Goal: Communication & Community: Participate in discussion

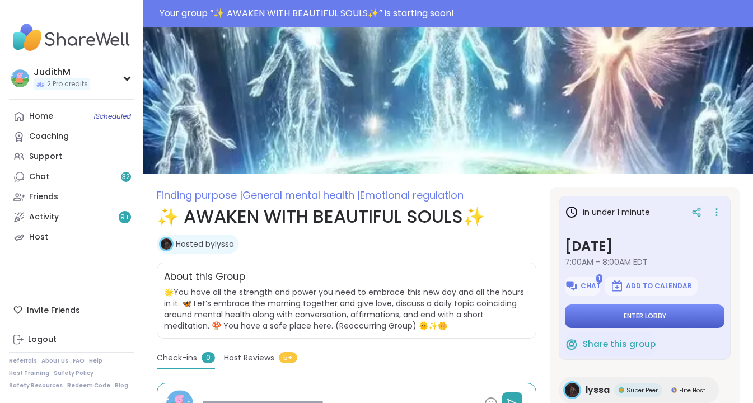
click at [647, 319] on span "Enter lobby" at bounding box center [645, 316] width 43 height 9
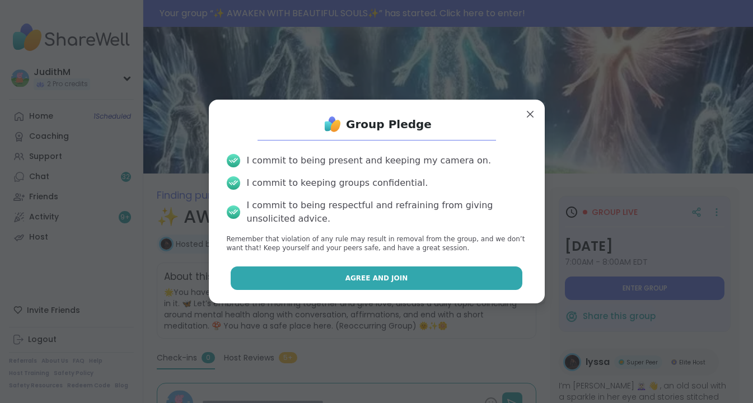
click at [390, 274] on span "Agree and Join" at bounding box center [377, 278] width 63 height 10
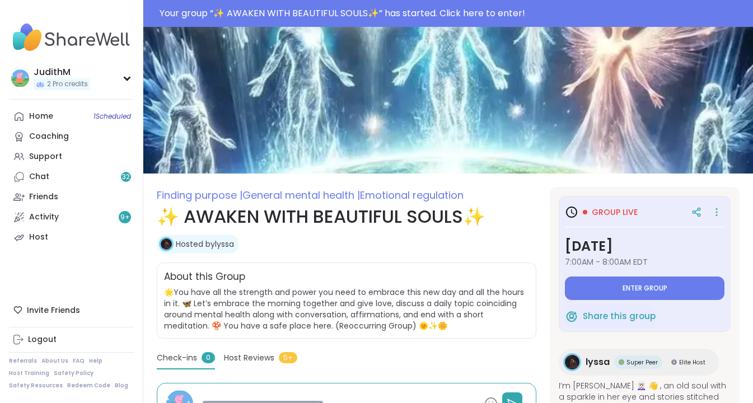
type textarea "*"
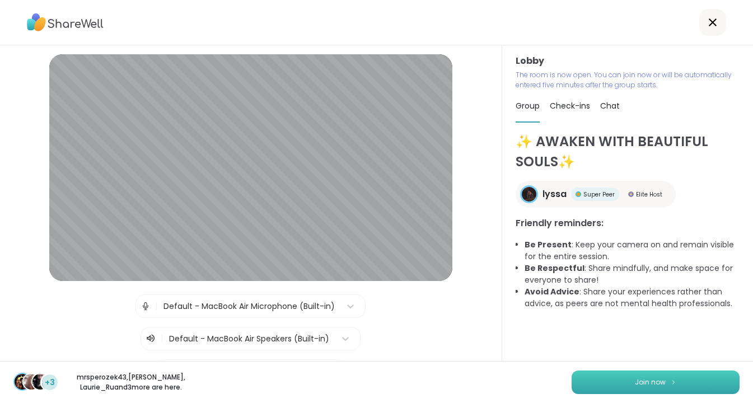
click at [666, 384] on button "Join now" at bounding box center [656, 383] width 168 height 24
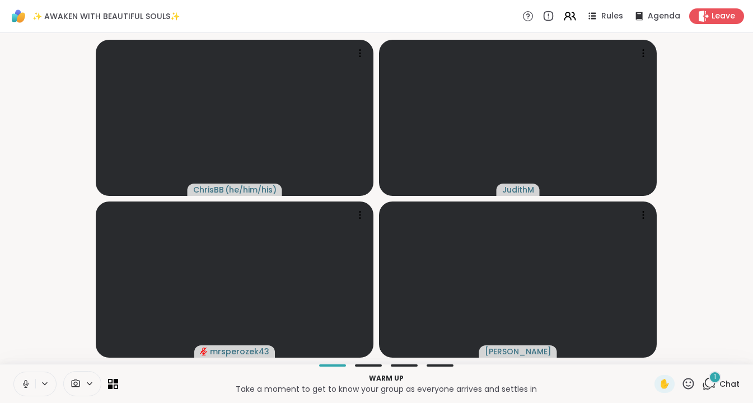
click at [30, 384] on icon at bounding box center [26, 384] width 10 height 10
click at [713, 380] on div "1" at bounding box center [715, 377] width 12 height 12
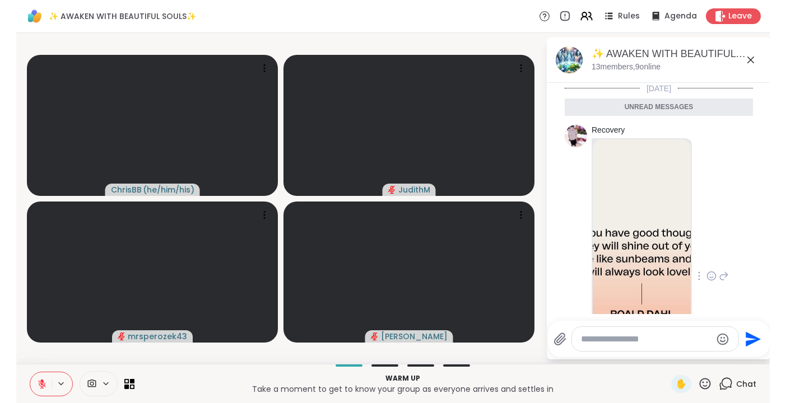
scroll to position [1, 0]
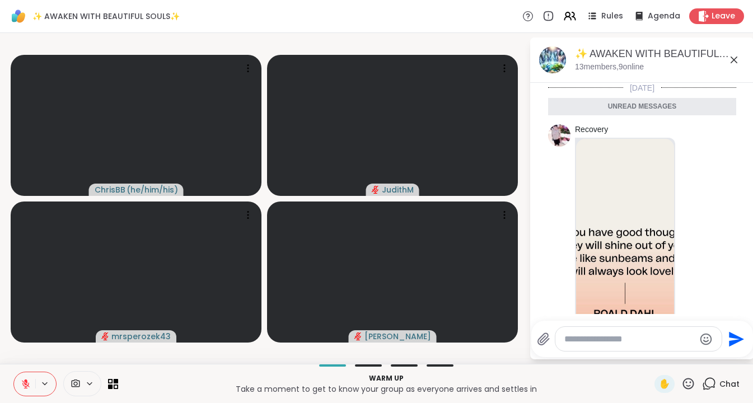
click at [731, 57] on icon at bounding box center [734, 60] width 7 height 7
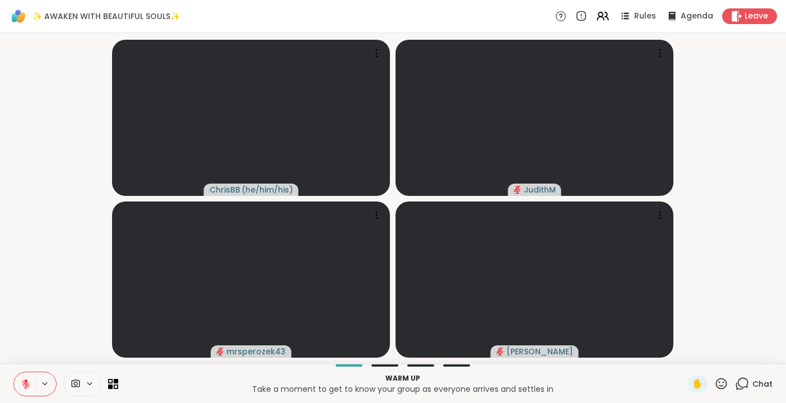
click at [27, 381] on icon at bounding box center [26, 384] width 10 height 10
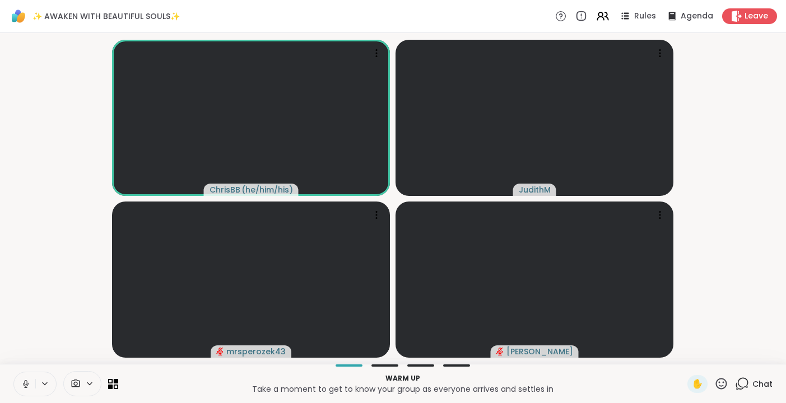
click at [24, 385] on icon at bounding box center [26, 384] width 6 height 3
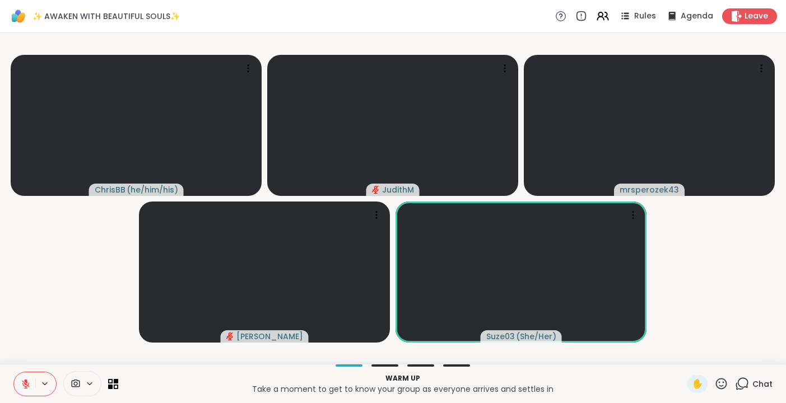
click at [25, 383] on icon at bounding box center [26, 384] width 10 height 10
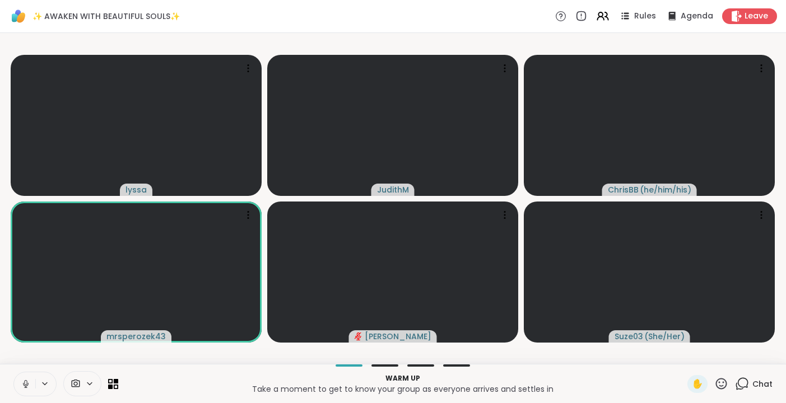
click at [25, 381] on icon at bounding box center [26, 384] width 10 height 10
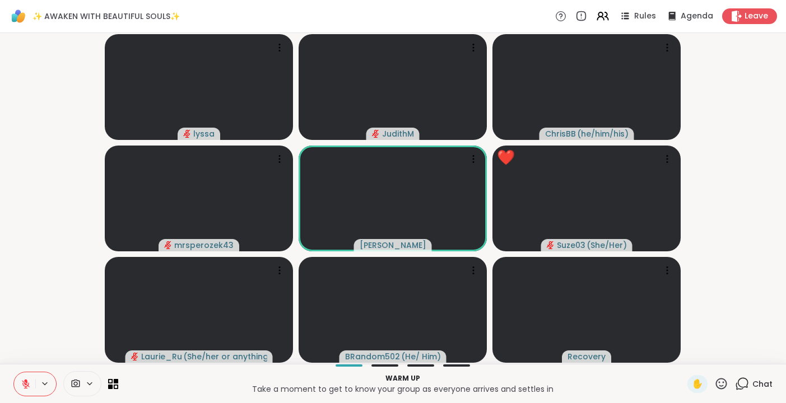
click at [739, 383] on icon at bounding box center [743, 383] width 11 height 10
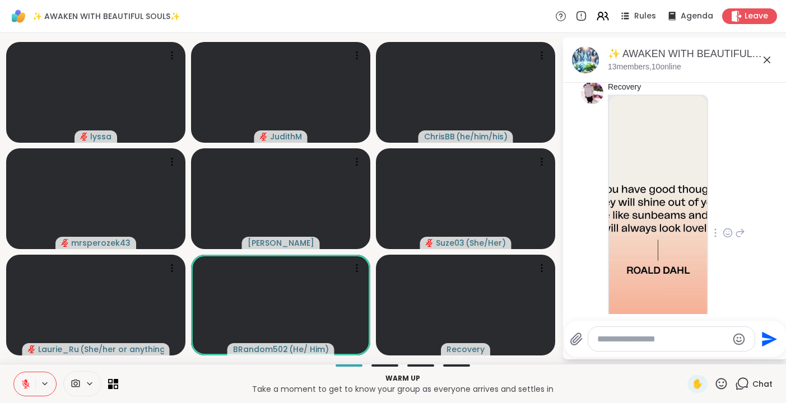
scroll to position [17, 0]
click at [675, 203] on img at bounding box center [658, 228] width 98 height 267
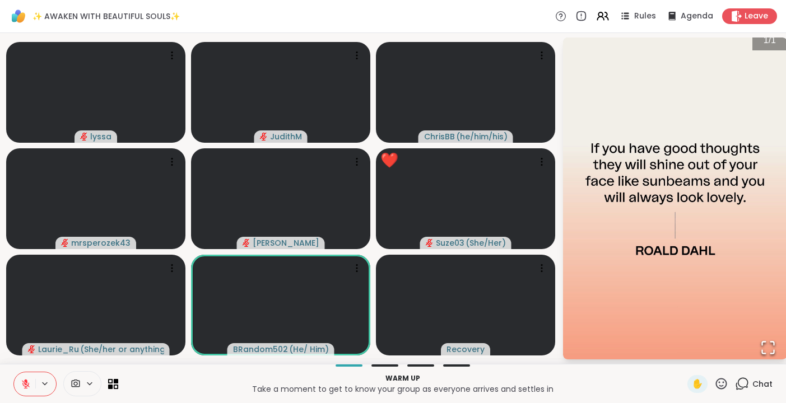
click at [708, 111] on img "Go to Slide 1" at bounding box center [675, 198] width 224 height 336
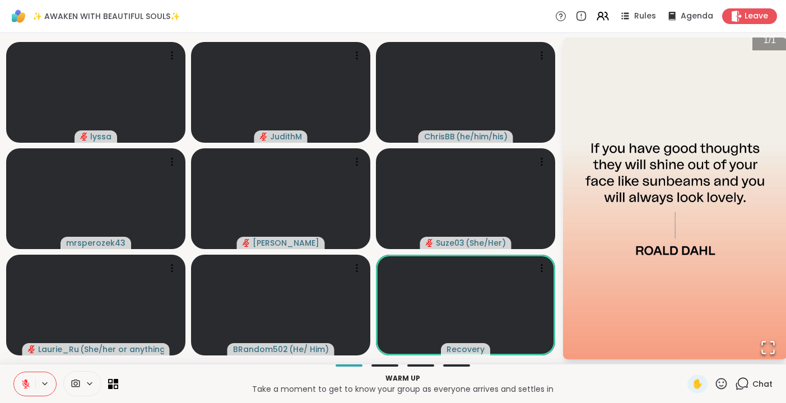
click at [711, 92] on img "Go to Slide 1" at bounding box center [675, 198] width 224 height 336
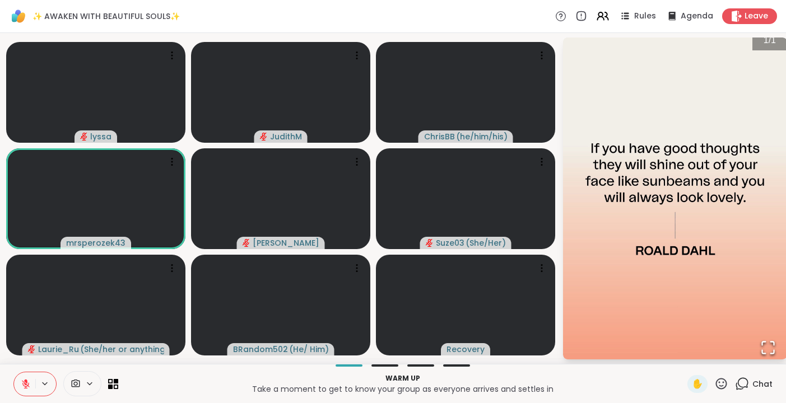
click at [658, 380] on p "Warm up" at bounding box center [403, 379] width 556 height 10
click at [753, 385] on span "Chat" at bounding box center [762, 384] width 20 height 11
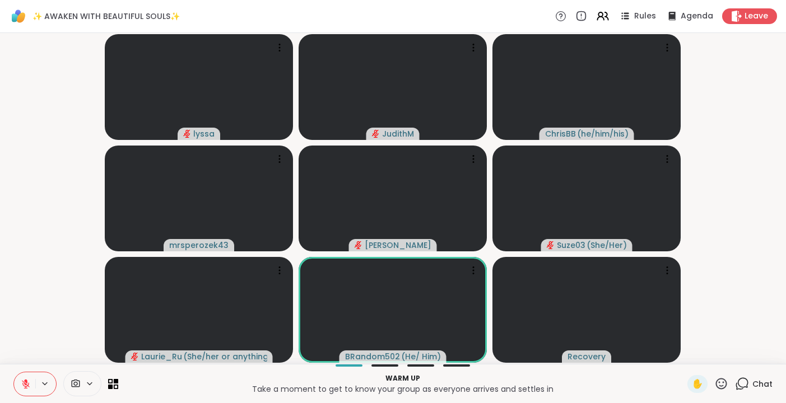
click at [753, 385] on span "Chat" at bounding box center [762, 384] width 20 height 11
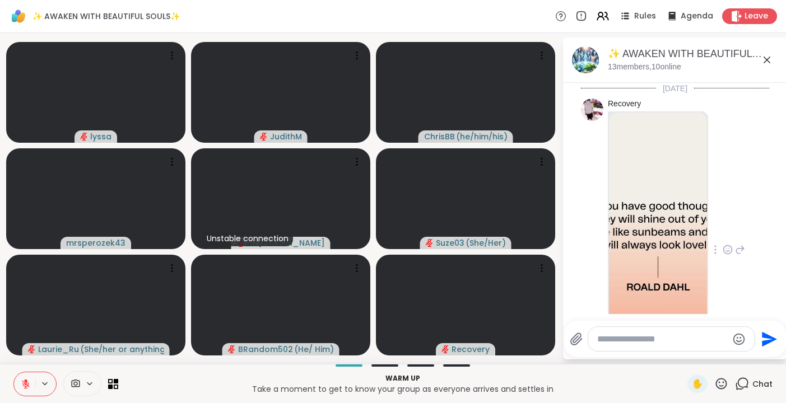
scroll to position [92, 0]
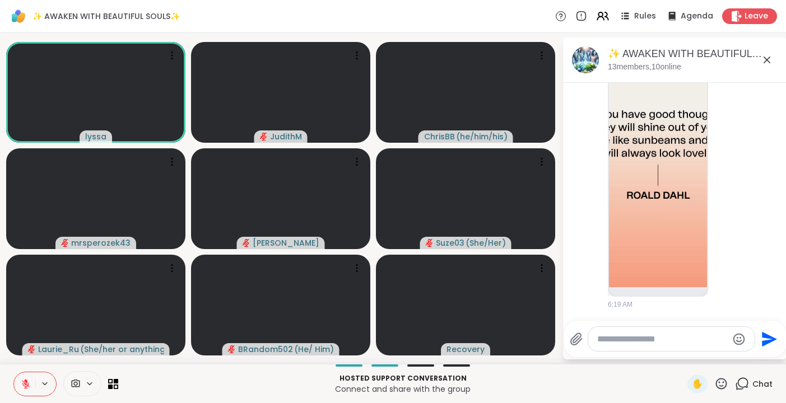
click at [26, 385] on icon at bounding box center [26, 384] width 10 height 10
click at [22, 380] on icon at bounding box center [26, 384] width 10 height 10
click at [25, 384] on icon at bounding box center [26, 384] width 8 height 8
click at [25, 385] on icon at bounding box center [26, 384] width 10 height 10
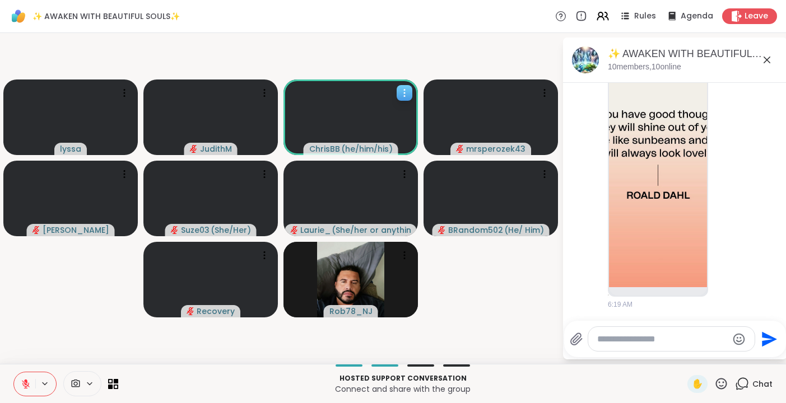
click at [404, 91] on icon at bounding box center [404, 92] width 11 height 11
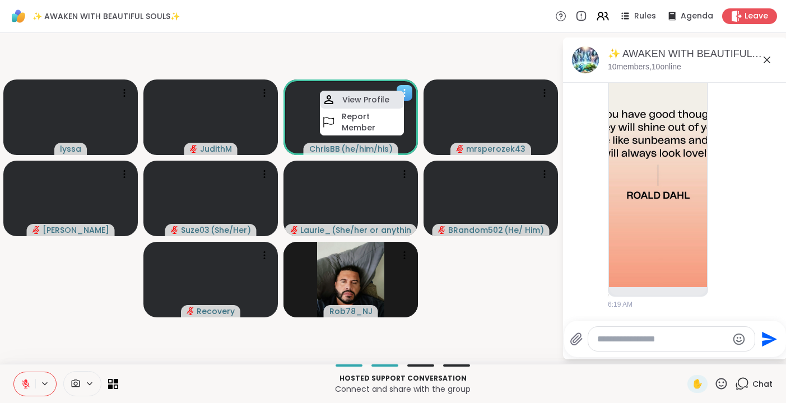
click at [376, 96] on h4 "View Profile" at bounding box center [365, 99] width 47 height 11
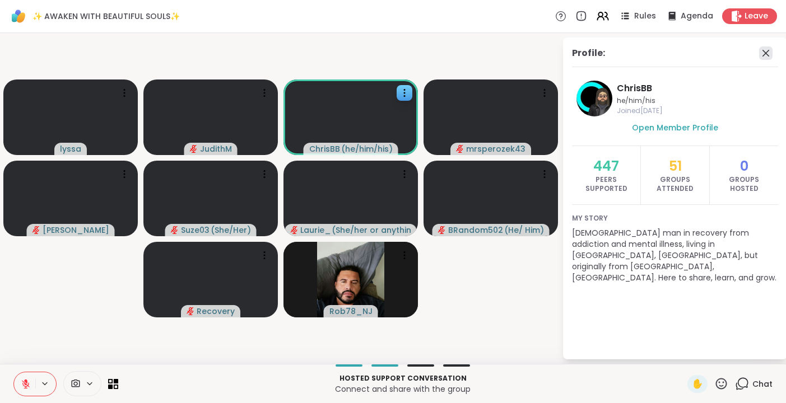
click at [753, 52] on icon at bounding box center [765, 52] width 13 height 13
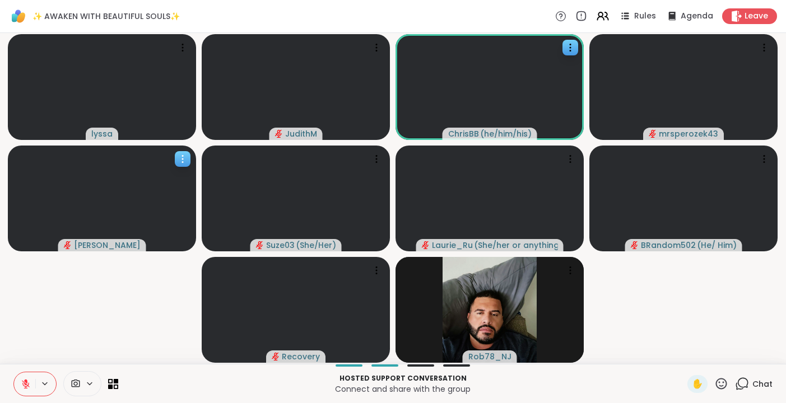
click at [178, 153] on icon at bounding box center [182, 158] width 11 height 11
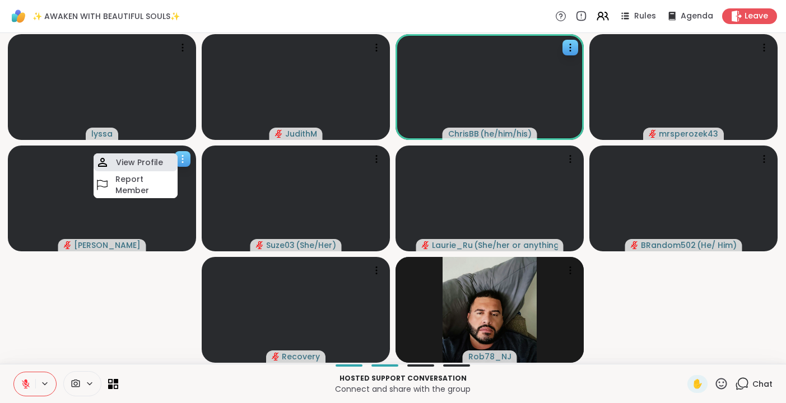
click at [137, 161] on h4 "View Profile" at bounding box center [139, 162] width 47 height 11
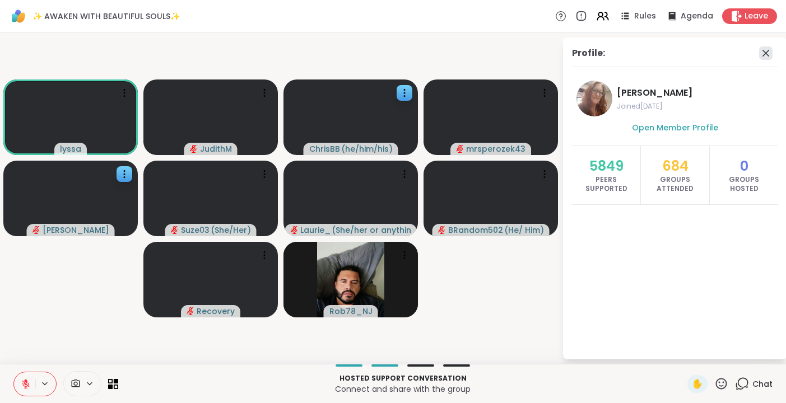
click at [753, 52] on icon at bounding box center [765, 52] width 13 height 13
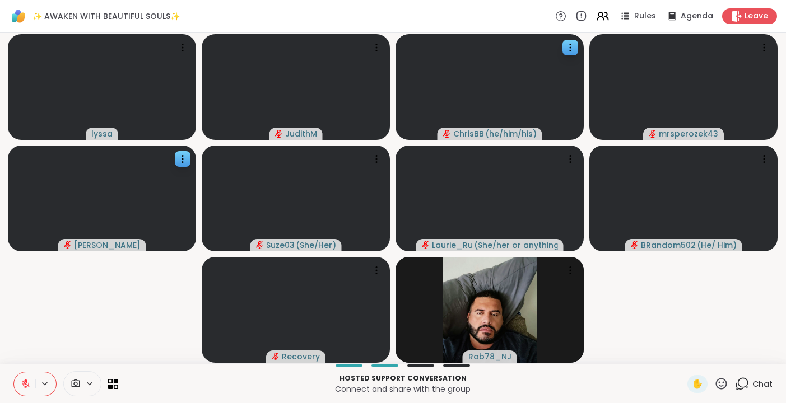
click at [745, 387] on icon at bounding box center [743, 383] width 11 height 10
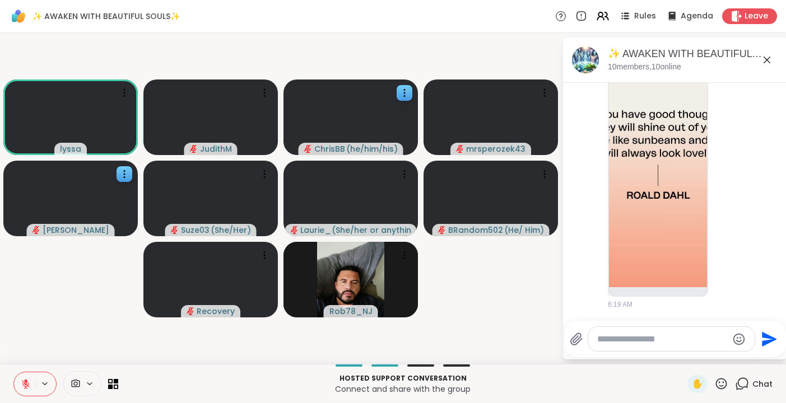
click at [753, 58] on icon at bounding box center [766, 60] width 7 height 7
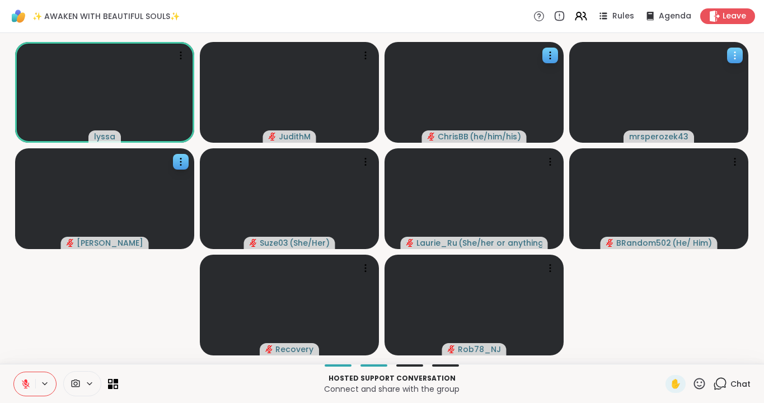
click at [736, 50] on icon at bounding box center [735, 55] width 11 height 11
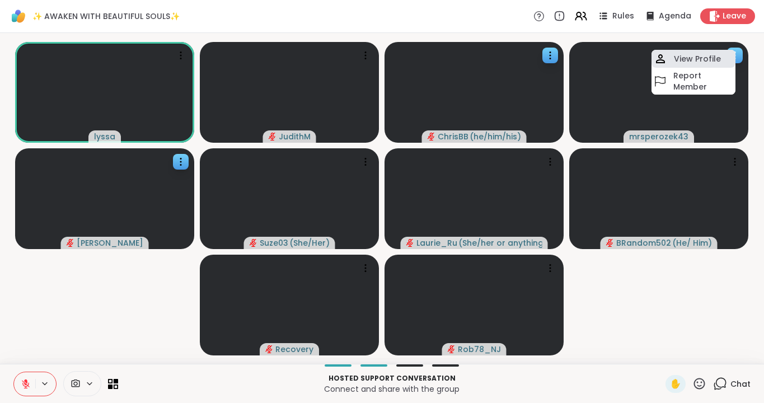
click at [706, 59] on h4 "View Profile" at bounding box center [697, 58] width 47 height 11
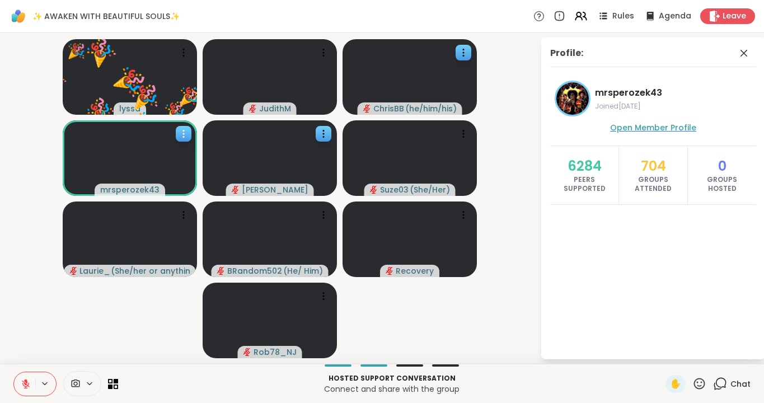
click at [671, 126] on span "Open Member Profile" at bounding box center [653, 127] width 86 height 11
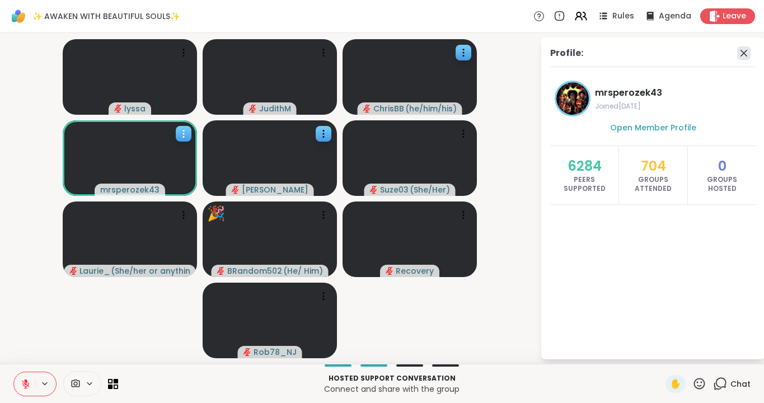
click at [744, 48] on icon at bounding box center [744, 52] width 13 height 13
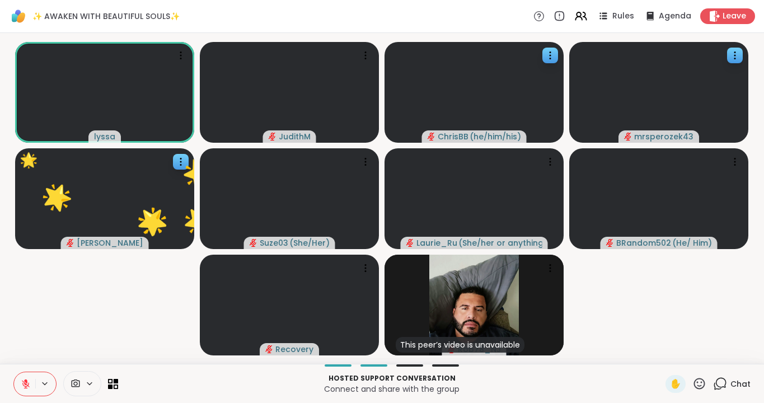
click at [719, 380] on icon at bounding box center [721, 384] width 14 height 14
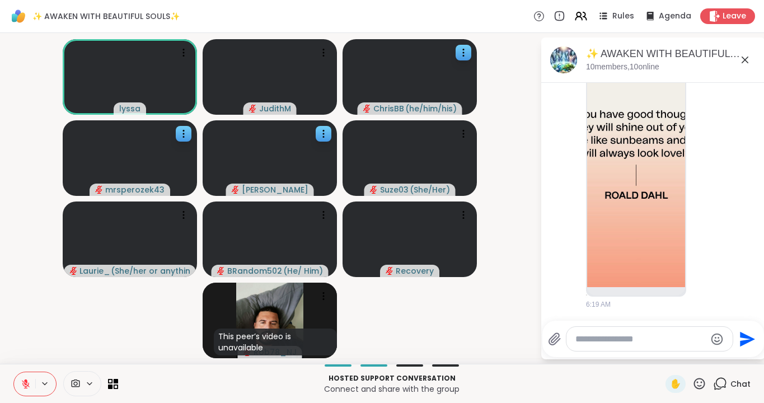
click at [745, 60] on icon at bounding box center [745, 60] width 7 height 7
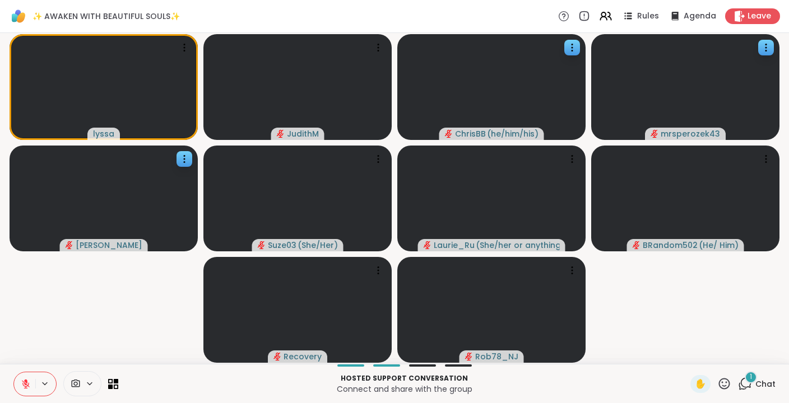
click at [749, 382] on div "1" at bounding box center [750, 377] width 12 height 12
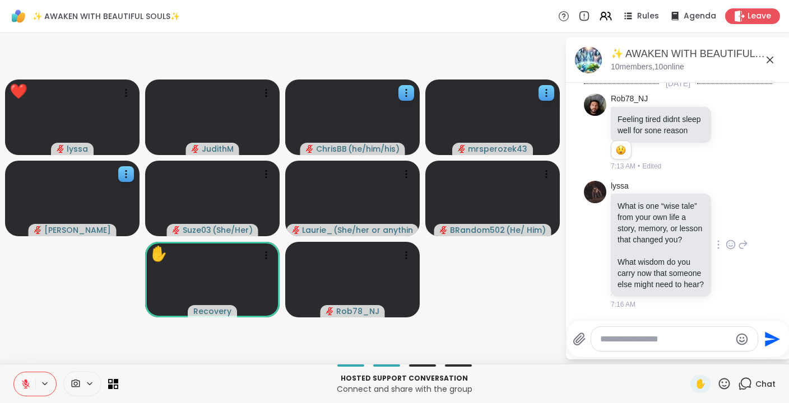
scroll to position [362, 0]
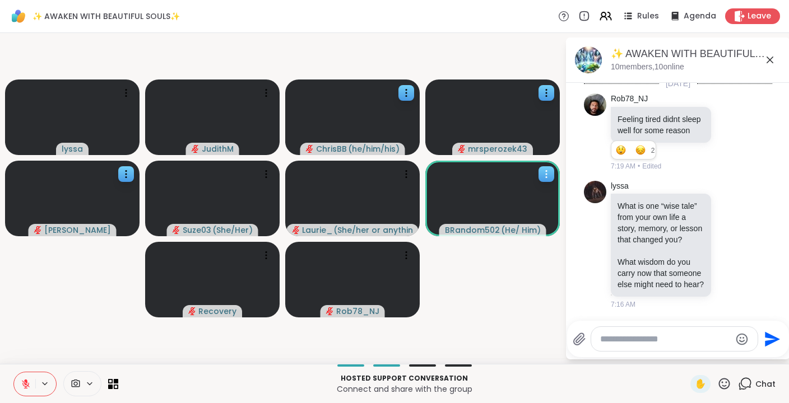
click at [546, 176] on icon at bounding box center [545, 174] width 11 height 11
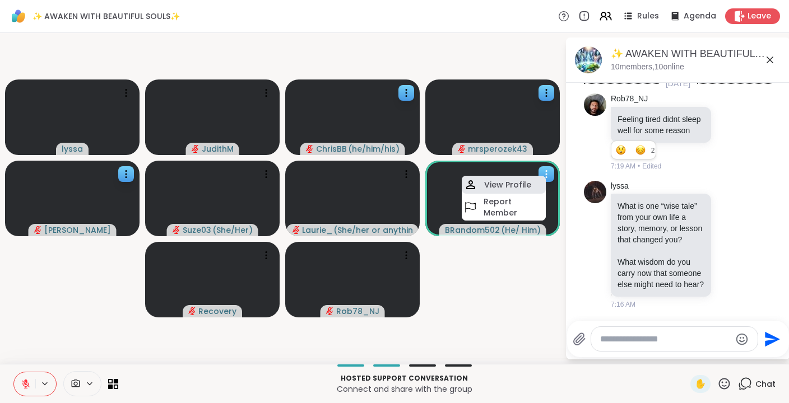
click at [515, 188] on h4 "View Profile" at bounding box center [507, 184] width 47 height 11
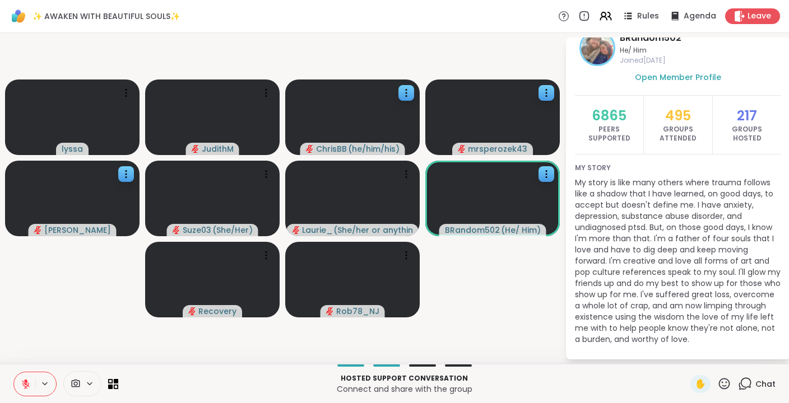
scroll to position [54, 0]
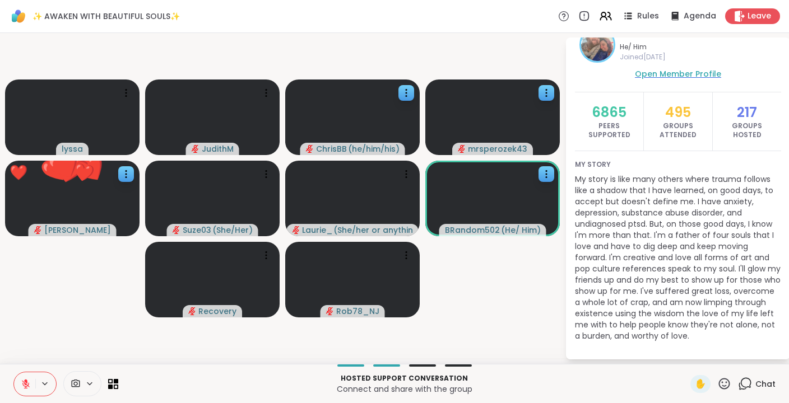
click at [652, 76] on span "Open Member Profile" at bounding box center [678, 73] width 86 height 11
click at [753, 384] on span "Chat" at bounding box center [765, 384] width 20 height 11
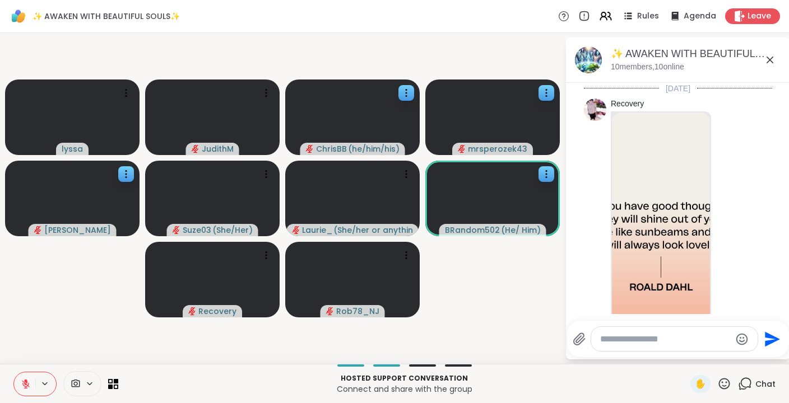
scroll to position [351, 0]
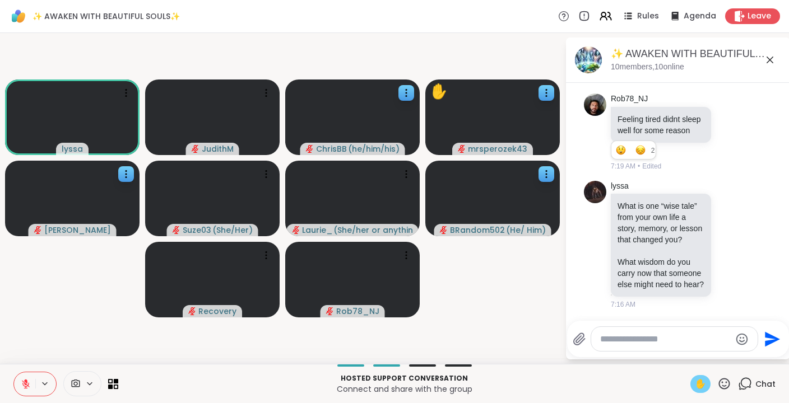
click at [701, 382] on span "✋" at bounding box center [699, 383] width 11 height 13
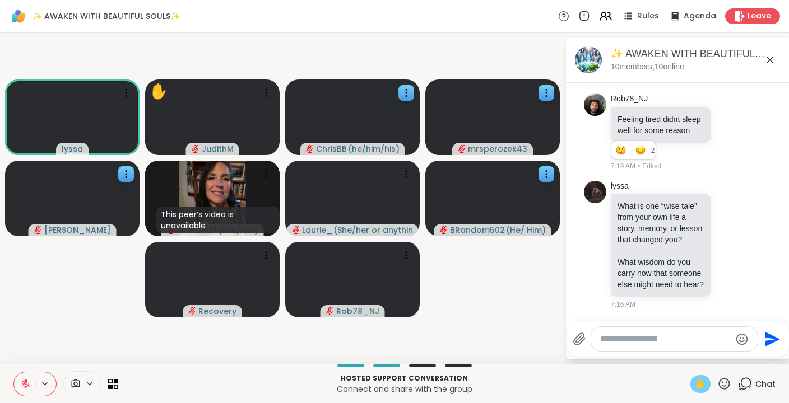
click at [25, 384] on icon at bounding box center [26, 384] width 8 height 8
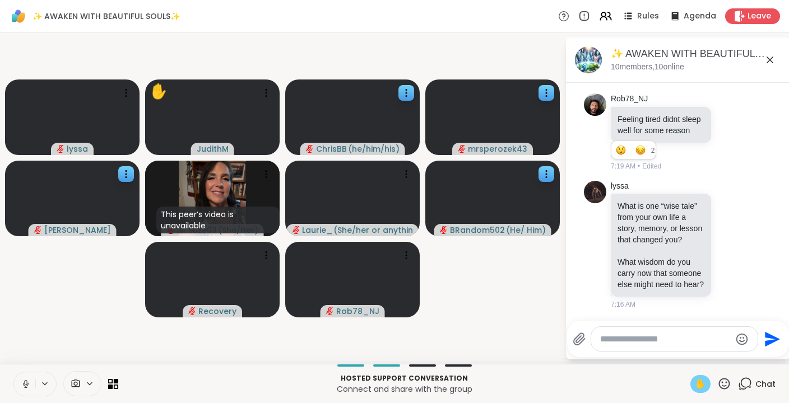
click at [704, 385] on span "✋" at bounding box center [699, 383] width 11 height 13
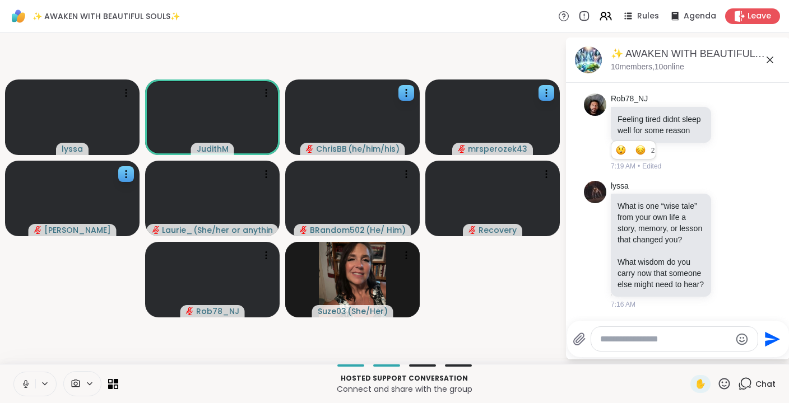
click at [26, 385] on icon at bounding box center [25, 382] width 3 height 5
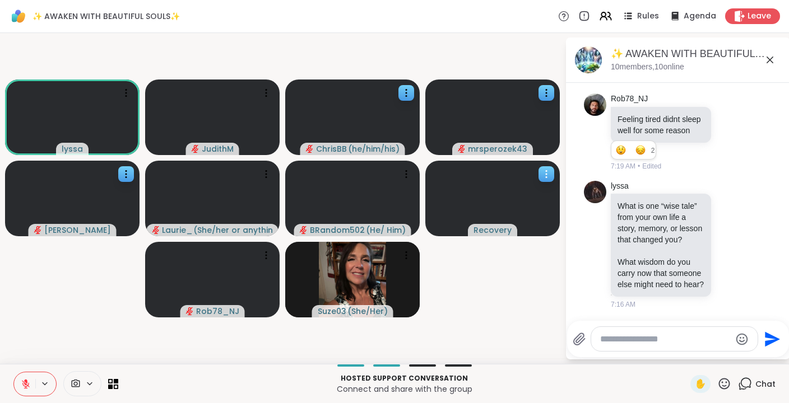
click at [547, 173] on icon at bounding box center [545, 174] width 11 height 11
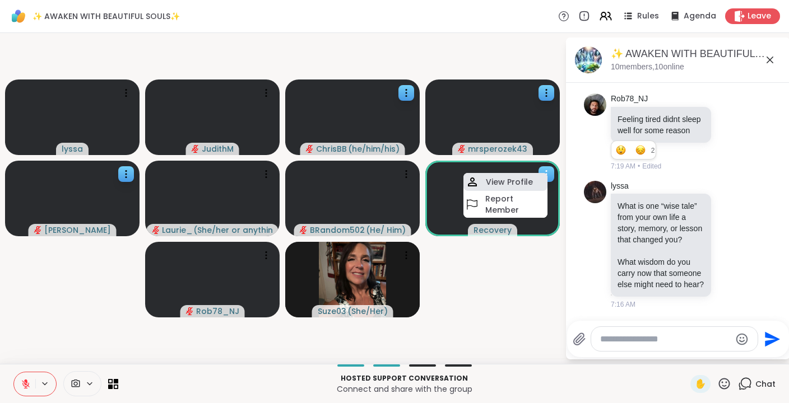
click at [518, 183] on h4 "View Profile" at bounding box center [509, 181] width 47 height 11
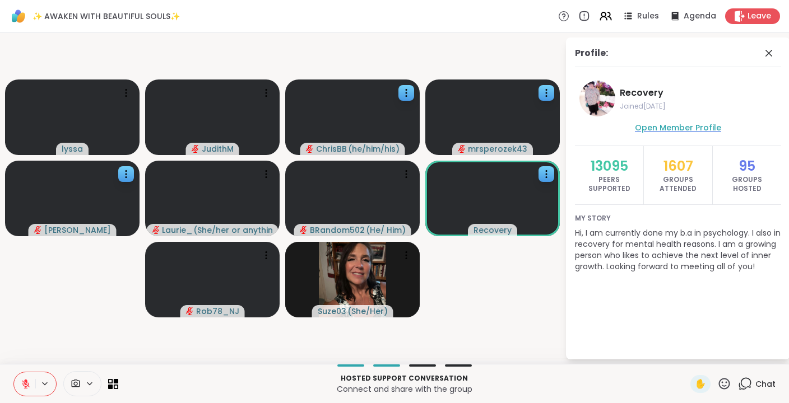
click at [667, 128] on span "Open Member Profile" at bounding box center [678, 127] width 86 height 11
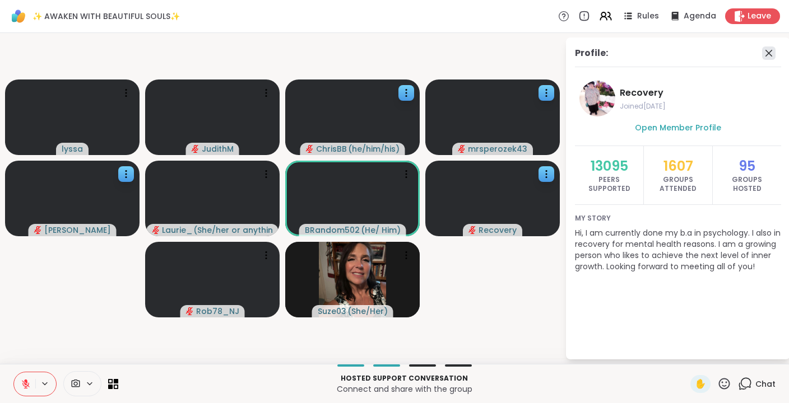
click at [753, 49] on icon at bounding box center [768, 52] width 13 height 13
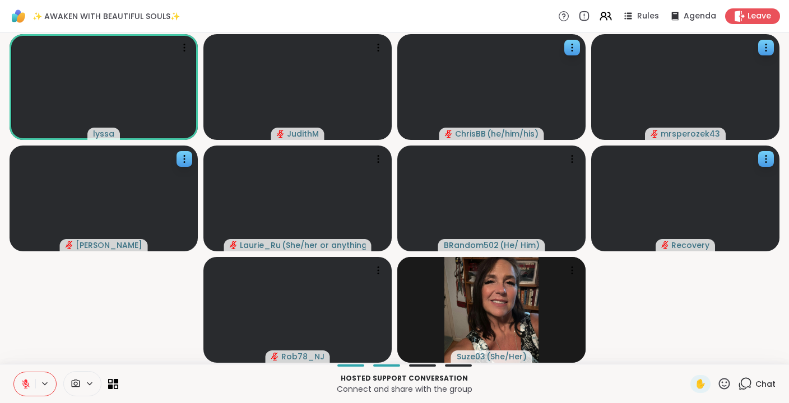
click at [753, 381] on span "Chat" at bounding box center [765, 384] width 20 height 11
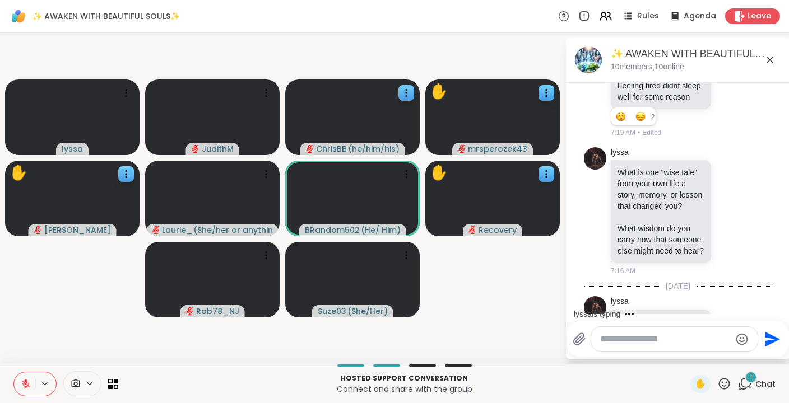
scroll to position [444, 0]
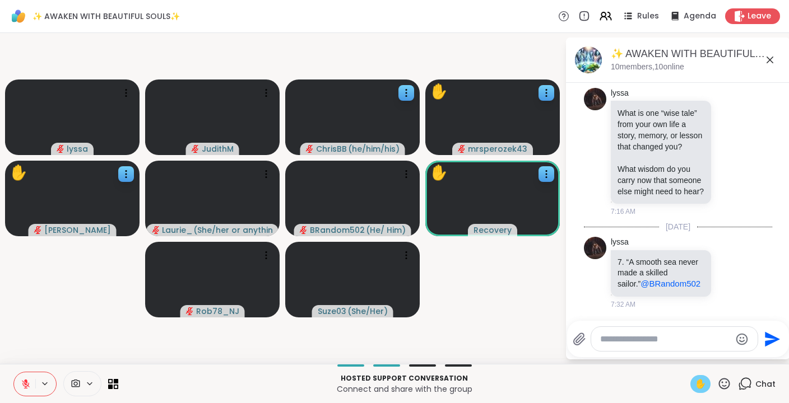
click at [702, 383] on span "✋" at bounding box center [699, 383] width 11 height 13
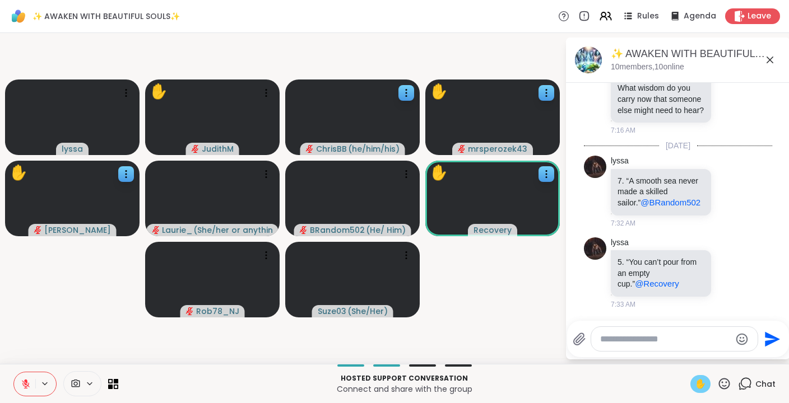
click at [753, 58] on icon at bounding box center [769, 60] width 7 height 7
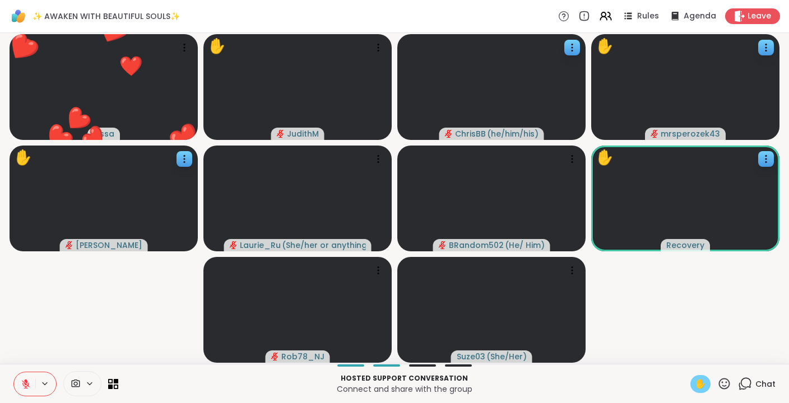
click at [701, 386] on span "✋" at bounding box center [699, 383] width 11 height 13
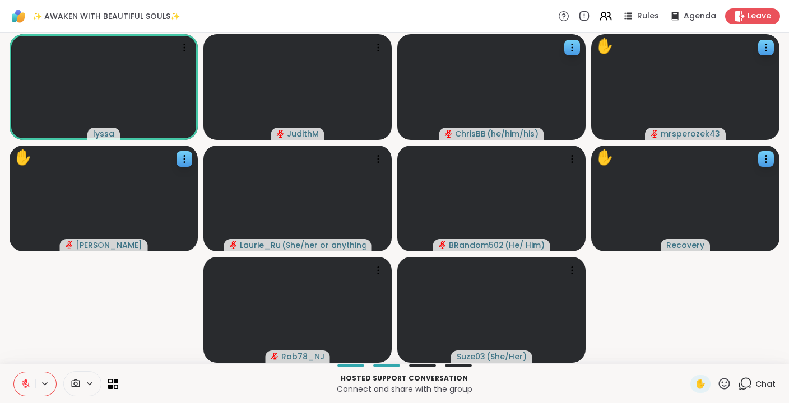
click at [753, 394] on div "Hosted support conversation Connect and share with the group ✋ Chat" at bounding box center [394, 383] width 789 height 39
click at [753, 385] on span "Chat" at bounding box center [765, 384] width 20 height 11
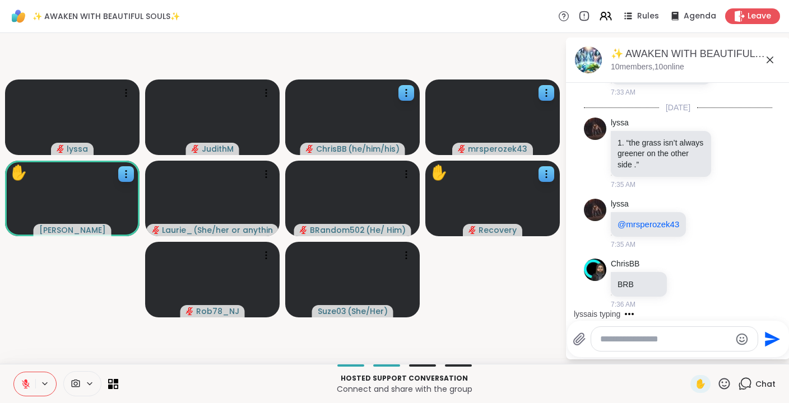
scroll to position [807, 0]
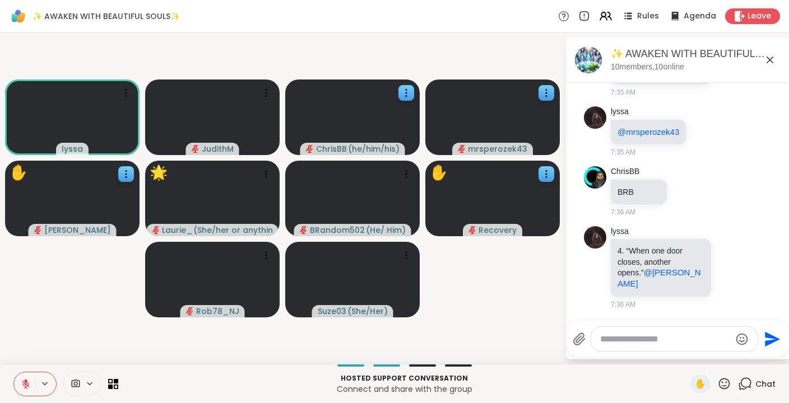
click at [26, 385] on icon at bounding box center [26, 384] width 10 height 10
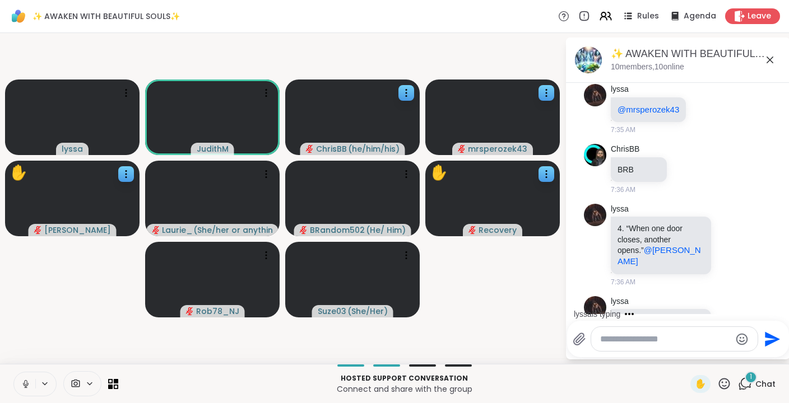
scroll to position [888, 0]
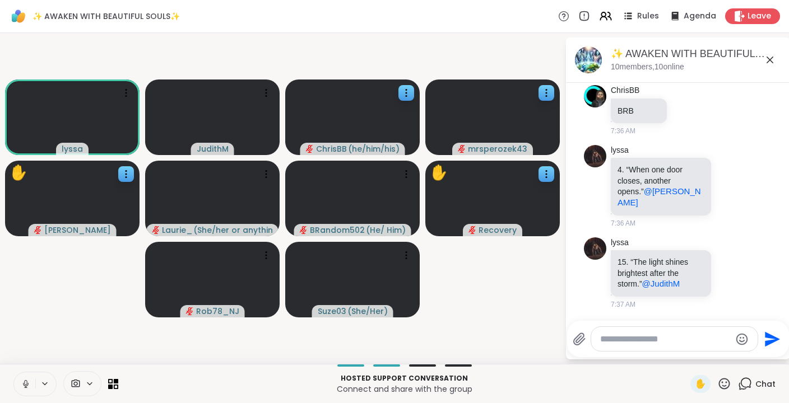
click at [22, 381] on icon at bounding box center [26, 384] width 10 height 10
click at [24, 386] on icon at bounding box center [26, 384] width 10 height 10
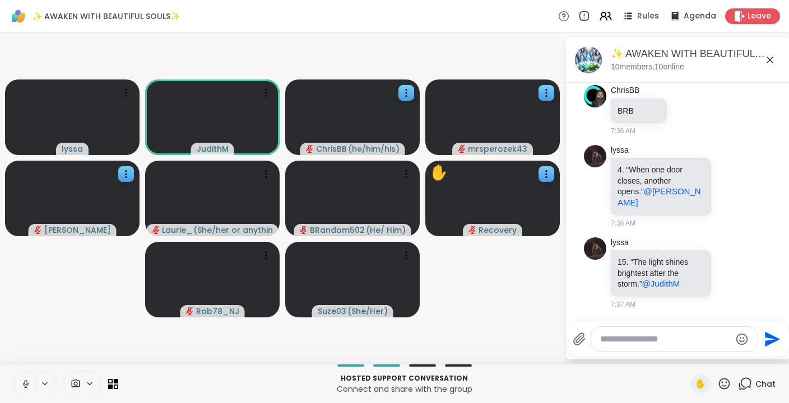
click at [23, 384] on icon at bounding box center [26, 384] width 6 height 3
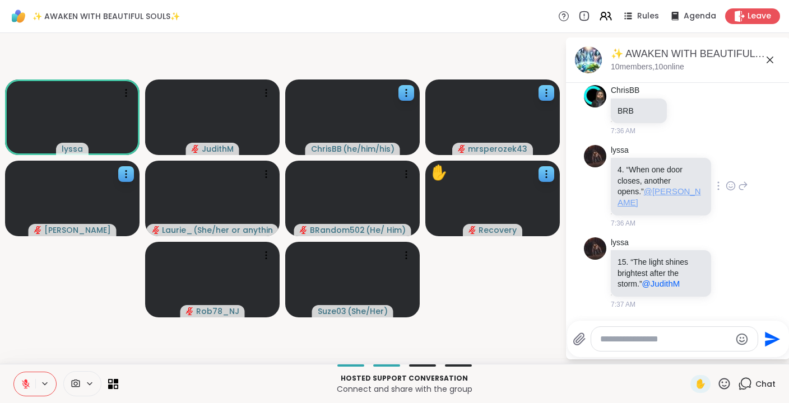
click at [628, 203] on span "@dodi" at bounding box center [658, 197] width 83 height 21
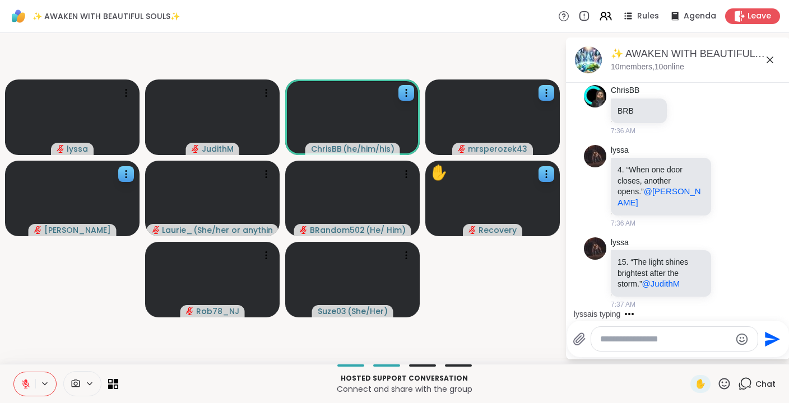
scroll to position [970, 0]
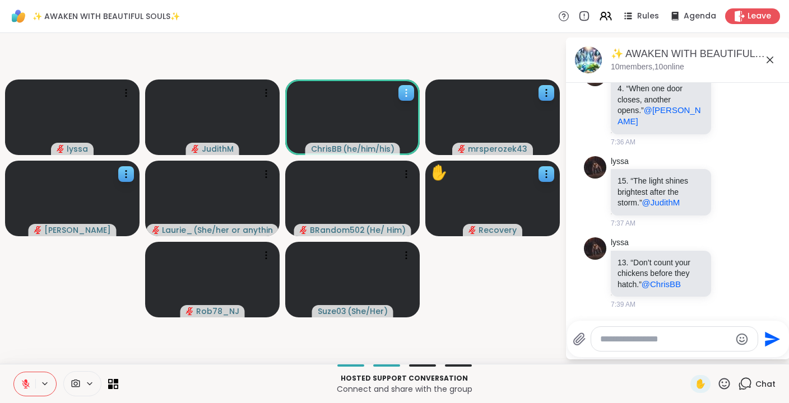
click at [406, 93] on icon at bounding box center [405, 92] width 1 height 1
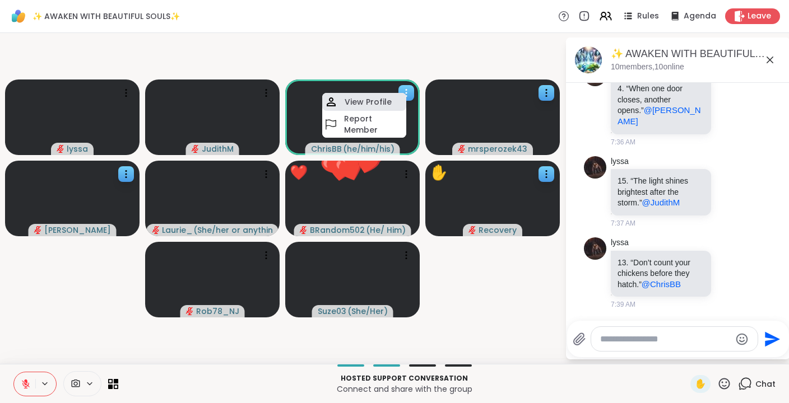
click at [378, 98] on h4 "View Profile" at bounding box center [367, 101] width 47 height 11
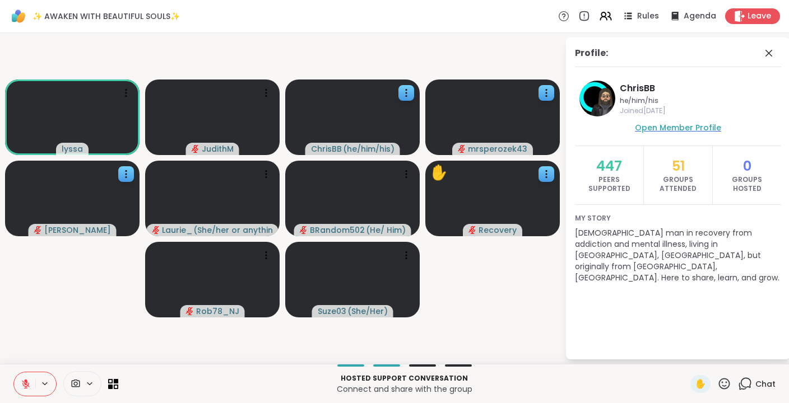
click at [660, 128] on span "Open Member Profile" at bounding box center [678, 127] width 86 height 11
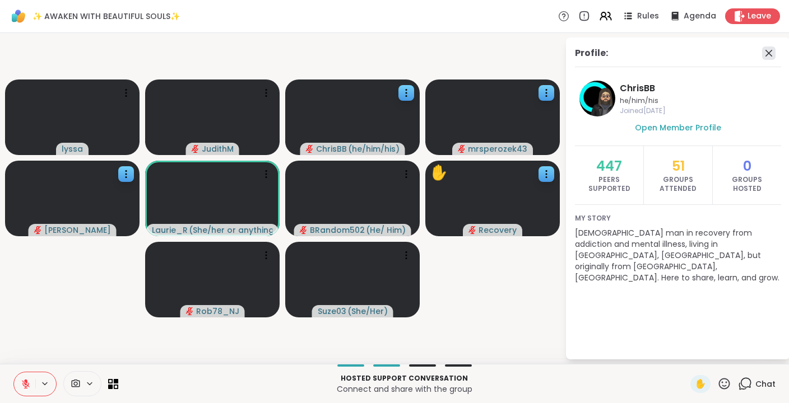
click at [753, 49] on icon at bounding box center [768, 52] width 13 height 13
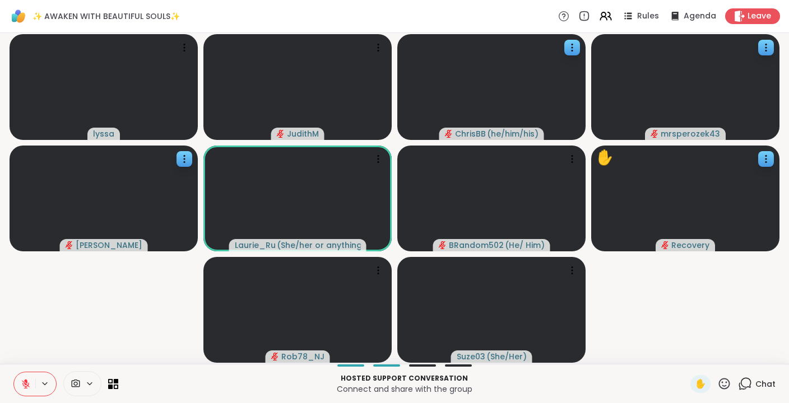
click at [749, 383] on icon at bounding box center [745, 384] width 14 height 14
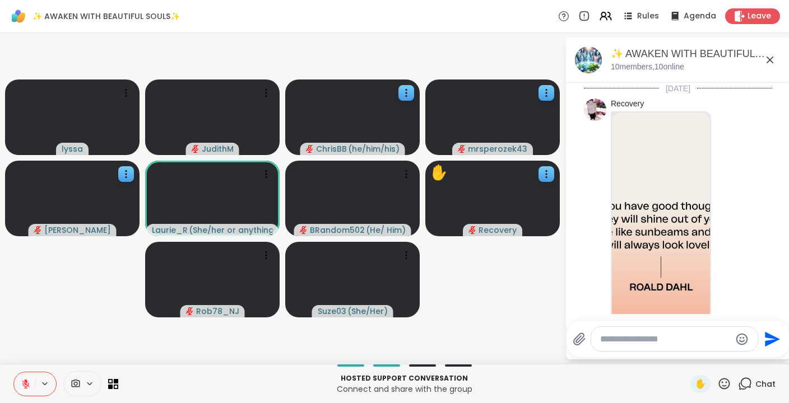
scroll to position [959, 0]
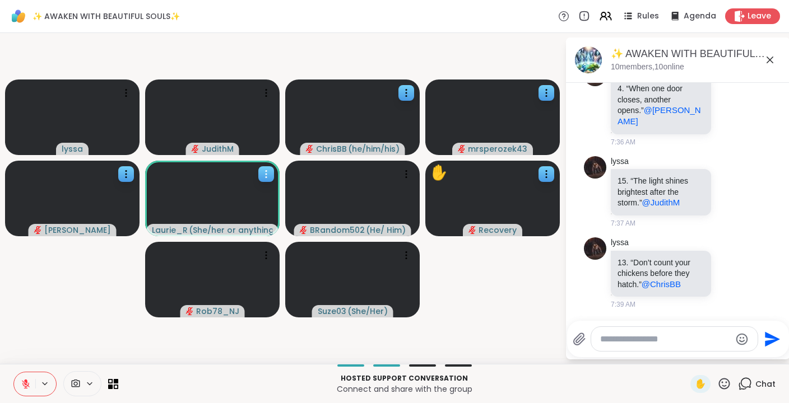
click at [265, 170] on icon at bounding box center [265, 174] width 11 height 11
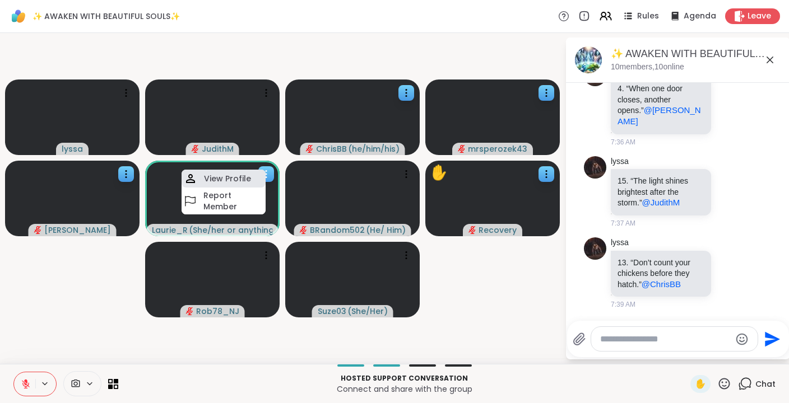
click at [239, 176] on h4 "View Profile" at bounding box center [227, 178] width 47 height 11
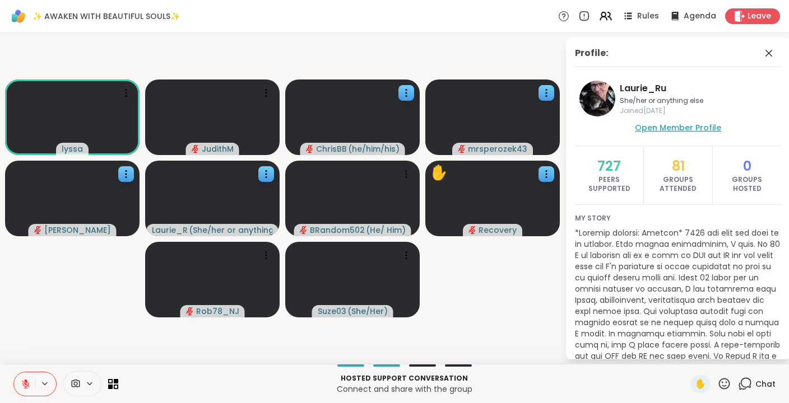
click at [696, 125] on span "Open Member Profile" at bounding box center [678, 127] width 86 height 11
click at [753, 49] on icon at bounding box center [768, 52] width 13 height 13
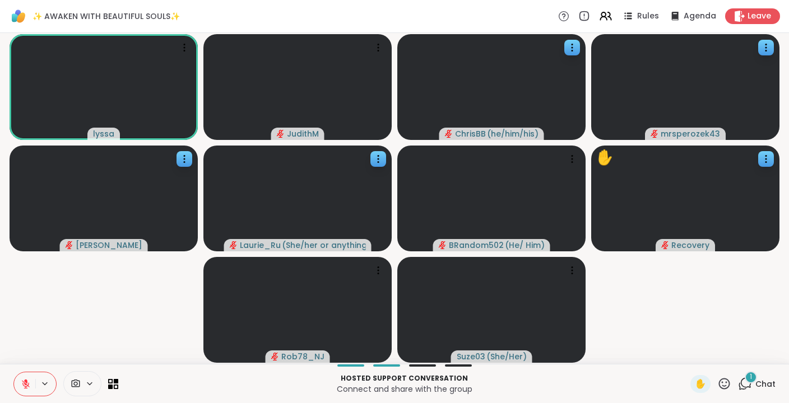
click at [745, 386] on icon at bounding box center [745, 384] width 14 height 14
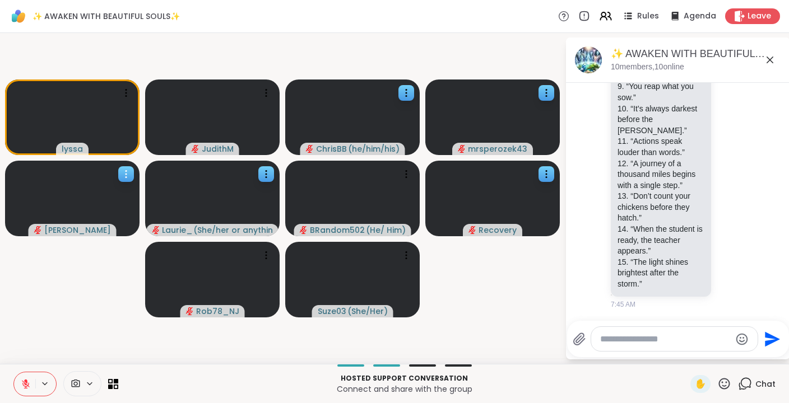
scroll to position [1857, 0]
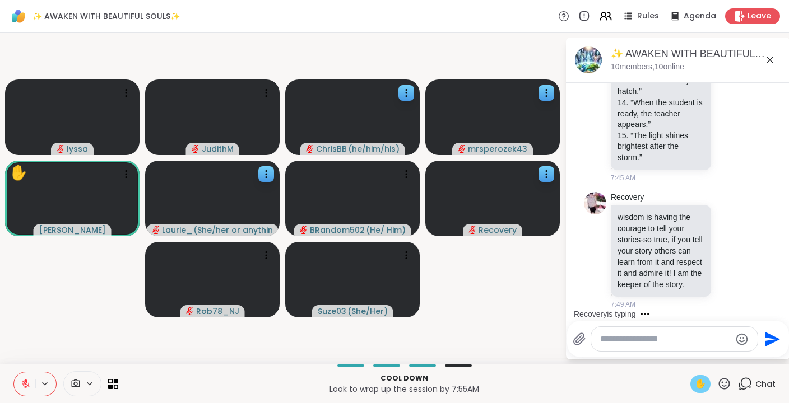
click at [705, 383] on span "✋" at bounding box center [699, 383] width 11 height 13
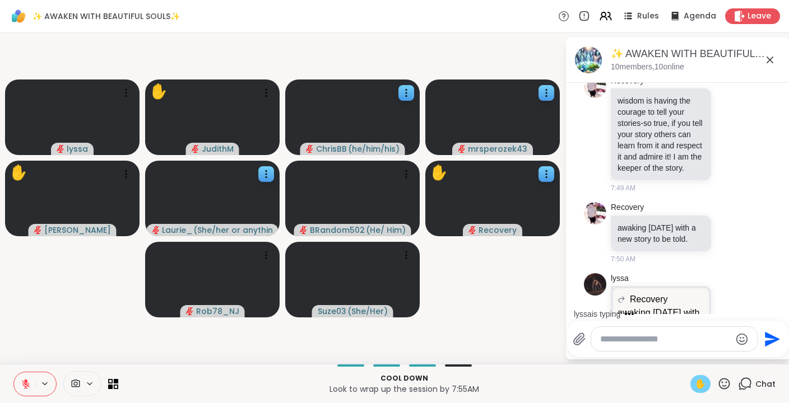
scroll to position [2052, 0]
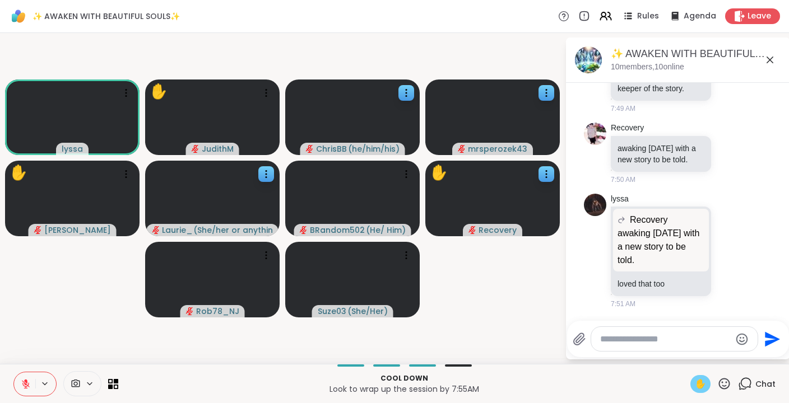
click at [27, 382] on icon at bounding box center [26, 384] width 10 height 10
click at [701, 383] on span "✋" at bounding box center [699, 383] width 11 height 13
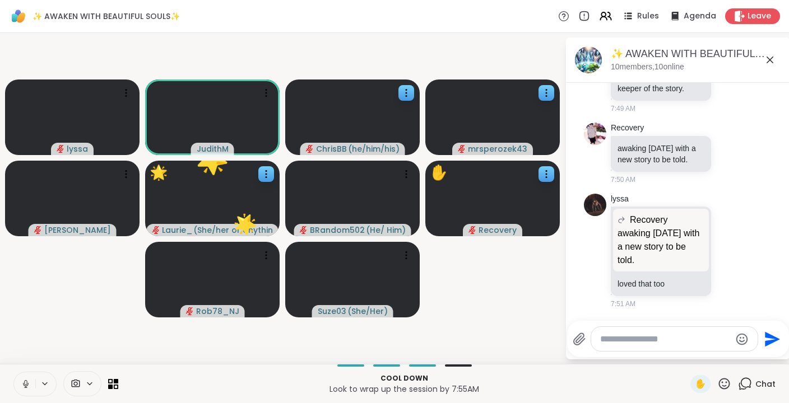
scroll to position [2112, 0]
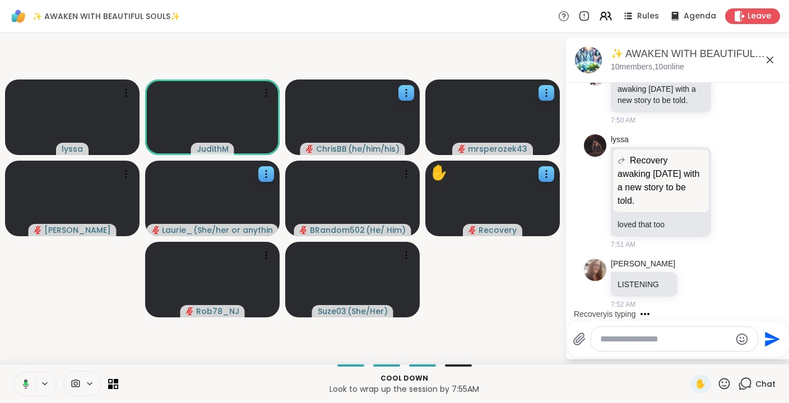
click at [27, 381] on icon at bounding box center [26, 384] width 6 height 10
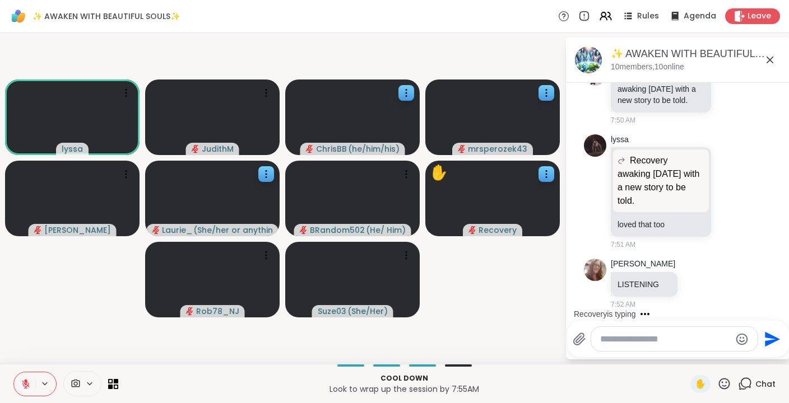
click at [24, 389] on button at bounding box center [24, 384] width 21 height 24
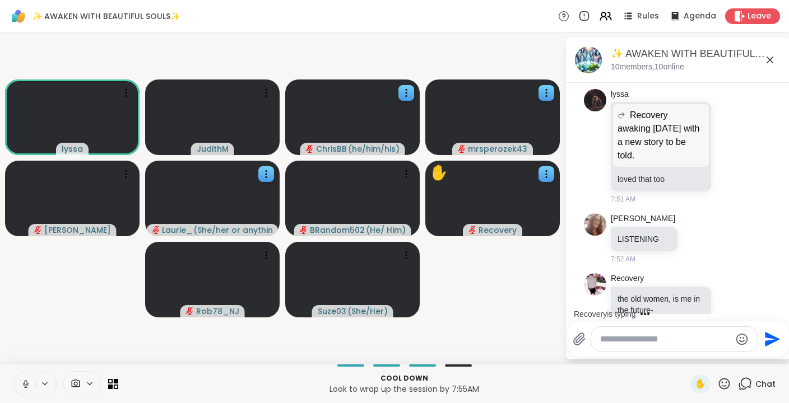
scroll to position [2194, 0]
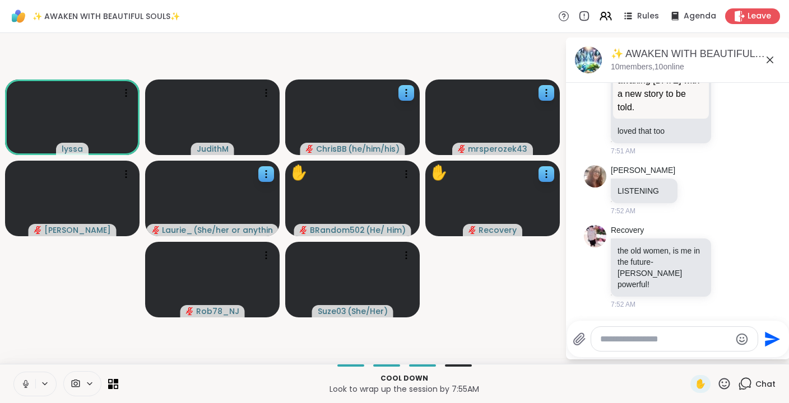
click at [25, 382] on icon at bounding box center [25, 382] width 3 height 5
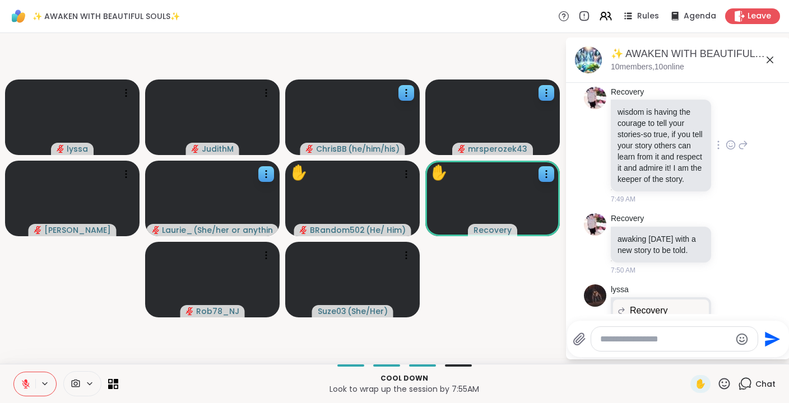
scroll to position [1912, 0]
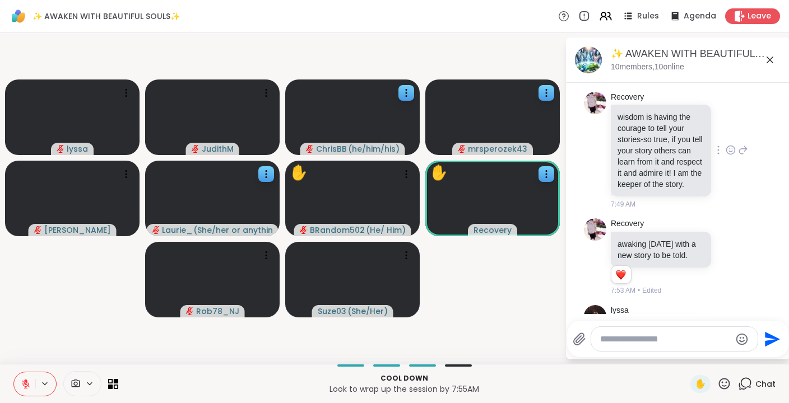
click at [742, 157] on icon at bounding box center [743, 149] width 10 height 13
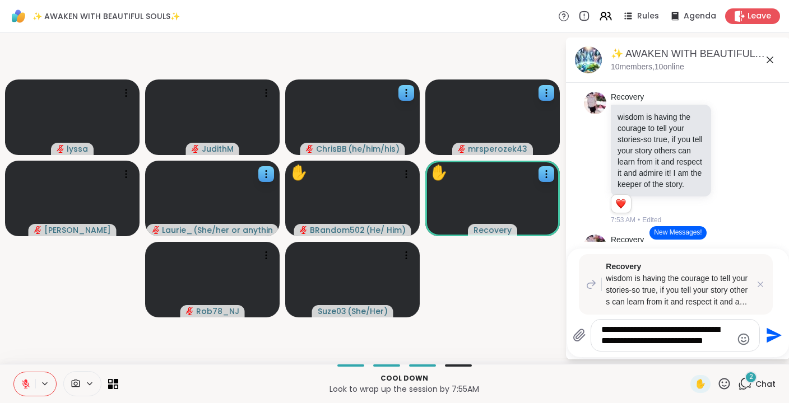
type textarea "**********"
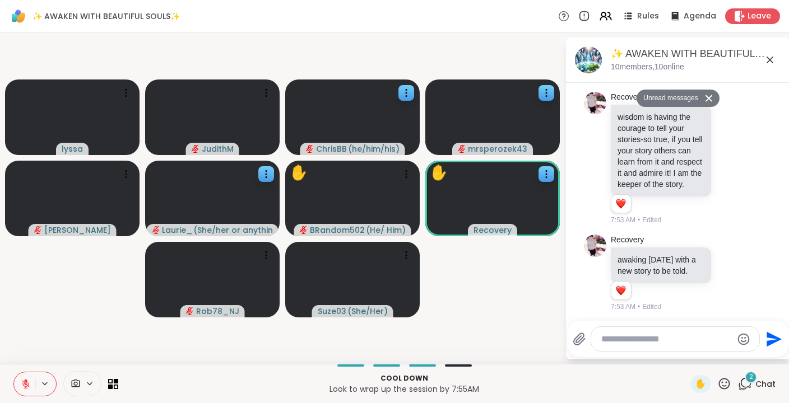
scroll to position [2574, 0]
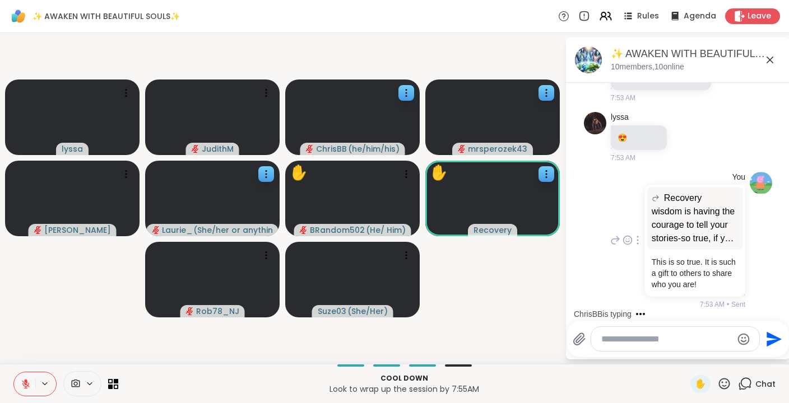
click at [700, 223] on p "wisdom is having the courage to tell your stories-so true, if you tell your sto…" at bounding box center [694, 225] width 87 height 40
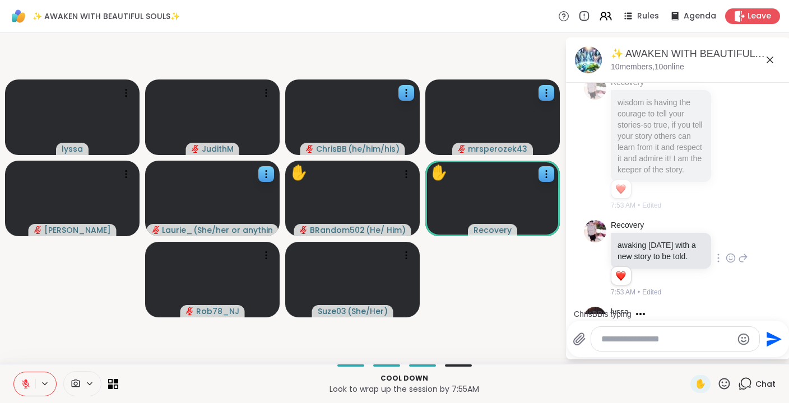
scroll to position [1927, 0]
click at [684, 161] on p "wisdom is having the courage to tell your stories-so true, if you tell your sto…" at bounding box center [660, 135] width 87 height 78
click at [582, 162] on li "Recovery wisdom is having the courage to tell your stories-so true, if you tell…" at bounding box center [677, 143] width 203 height 143
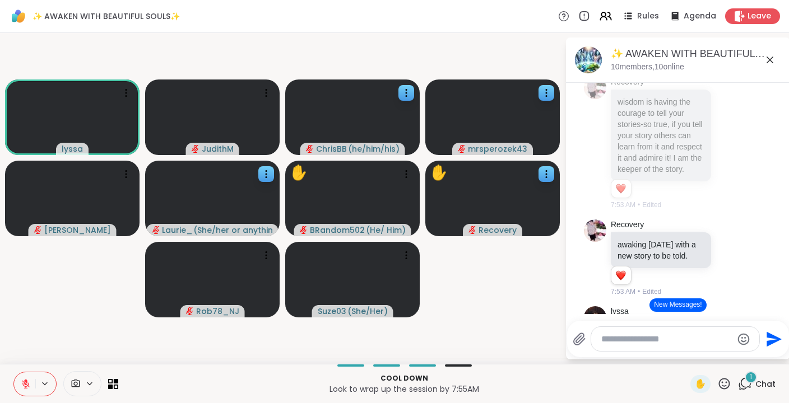
click at [748, 378] on div "1" at bounding box center [750, 377] width 12 height 12
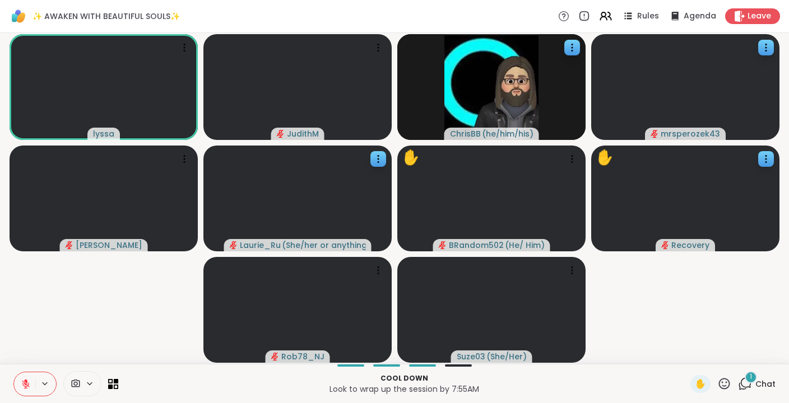
click at [748, 378] on div "1" at bounding box center [750, 377] width 12 height 12
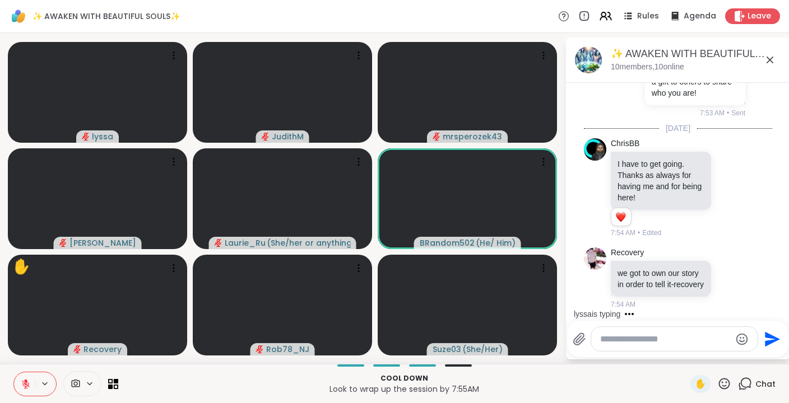
scroll to position [2889, 0]
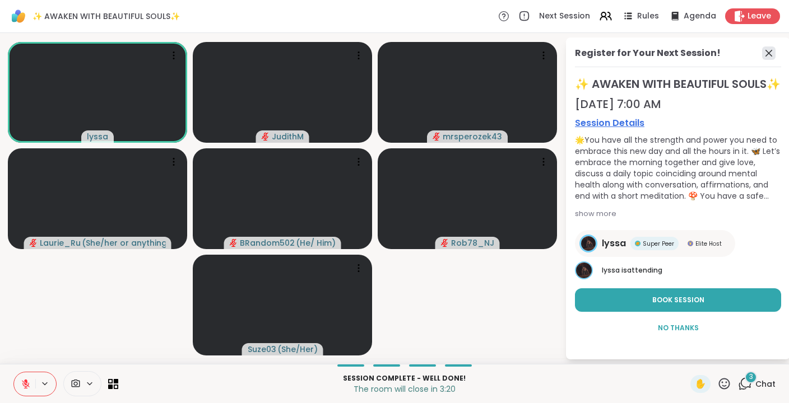
click at [753, 51] on icon at bounding box center [768, 52] width 13 height 13
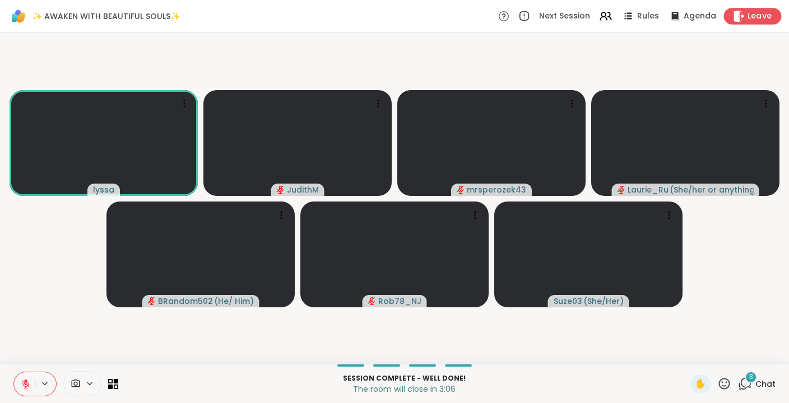
click at [753, 18] on span "Leave" at bounding box center [759, 17] width 25 height 12
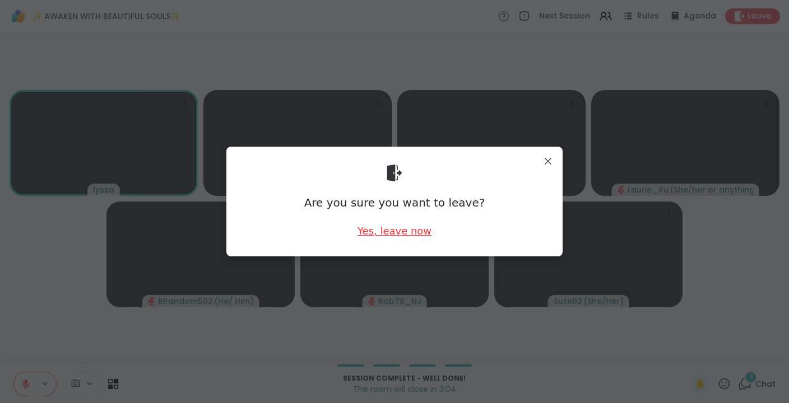
click at [403, 227] on div "Yes, leave now" at bounding box center [394, 231] width 74 height 14
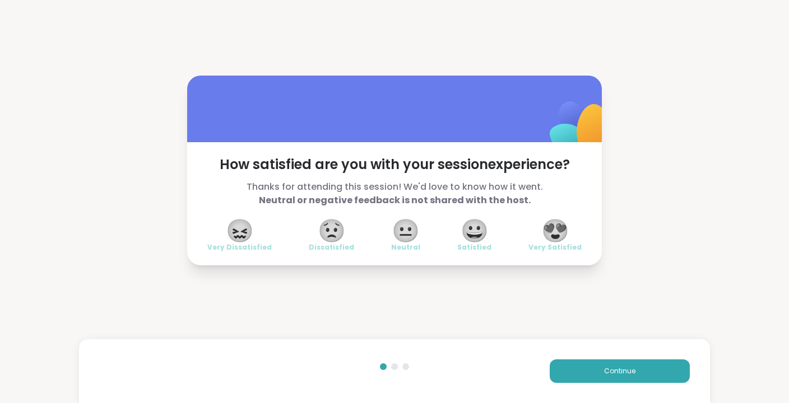
click at [562, 231] on span "😍" at bounding box center [555, 231] width 28 height 20
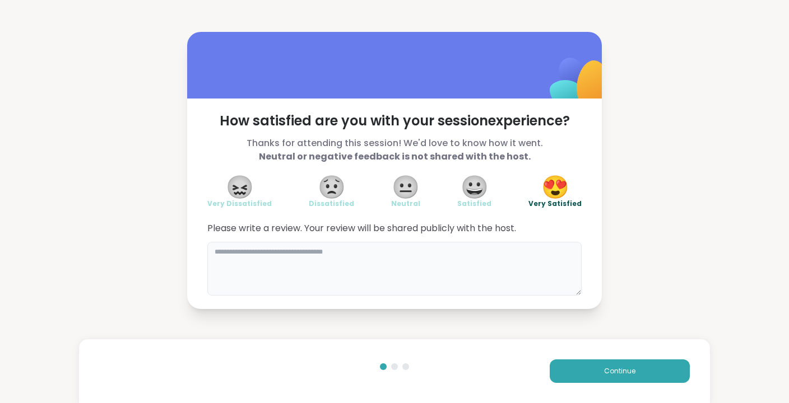
click at [324, 259] on textarea at bounding box center [394, 269] width 374 height 54
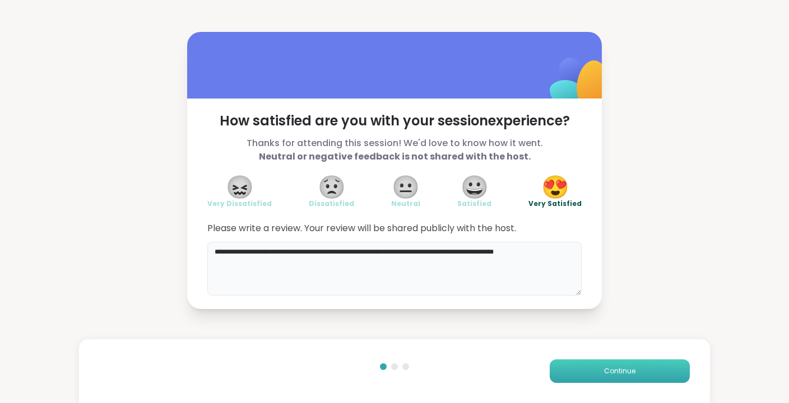
type textarea "**********"
click at [577, 371] on button "Continue" at bounding box center [619, 372] width 140 height 24
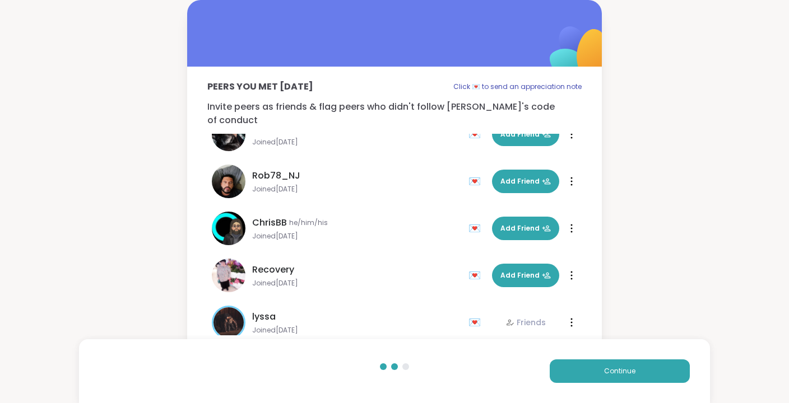
scroll to position [222, 0]
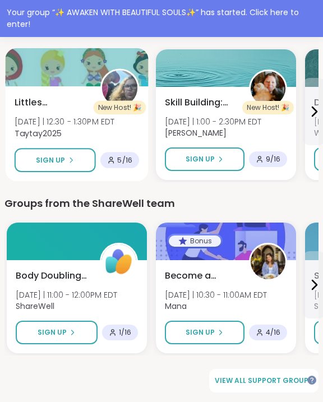
scroll to position [1208, 0]
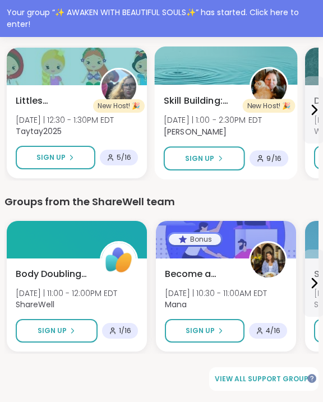
click at [187, 96] on span "Skill Building: Solution-Focused Problem-Solving" at bounding box center [200, 100] width 73 height 13
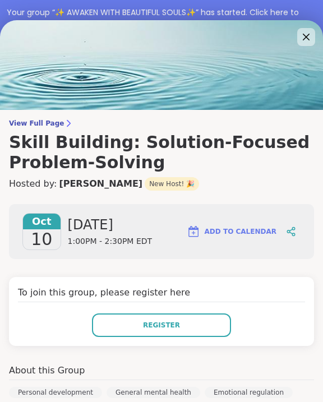
scroll to position [0, 0]
click at [306, 39] on icon at bounding box center [306, 37] width 14 height 14
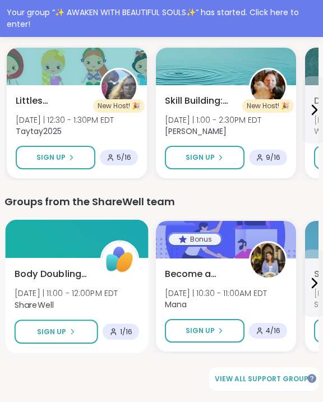
scroll to position [1208, 2]
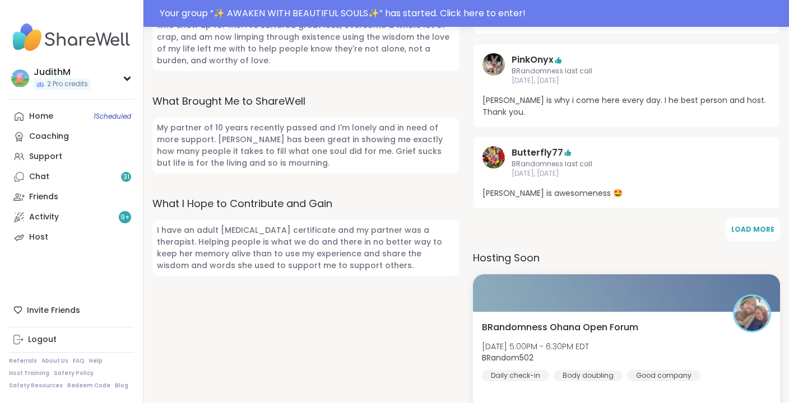
scroll to position [570, 0]
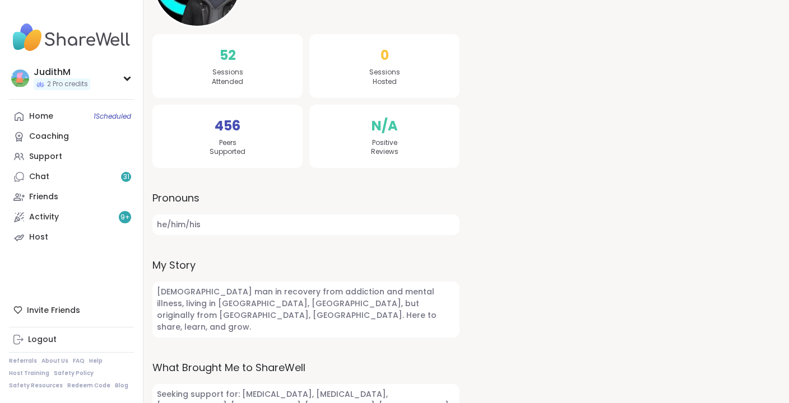
scroll to position [218, 0]
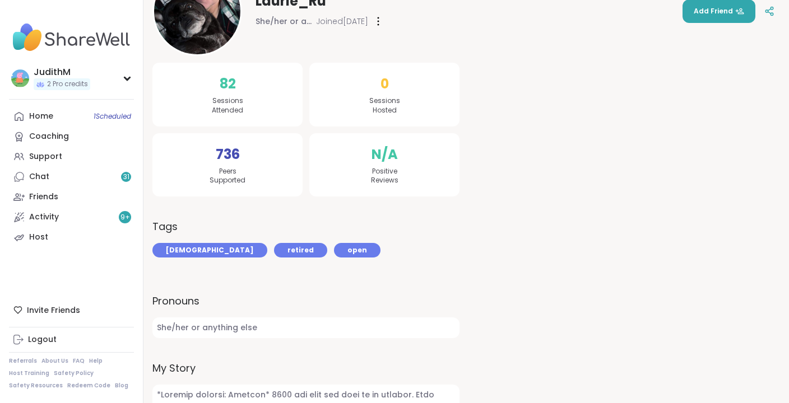
scroll to position [240, 0]
